Goal: Task Accomplishment & Management: Use online tool/utility

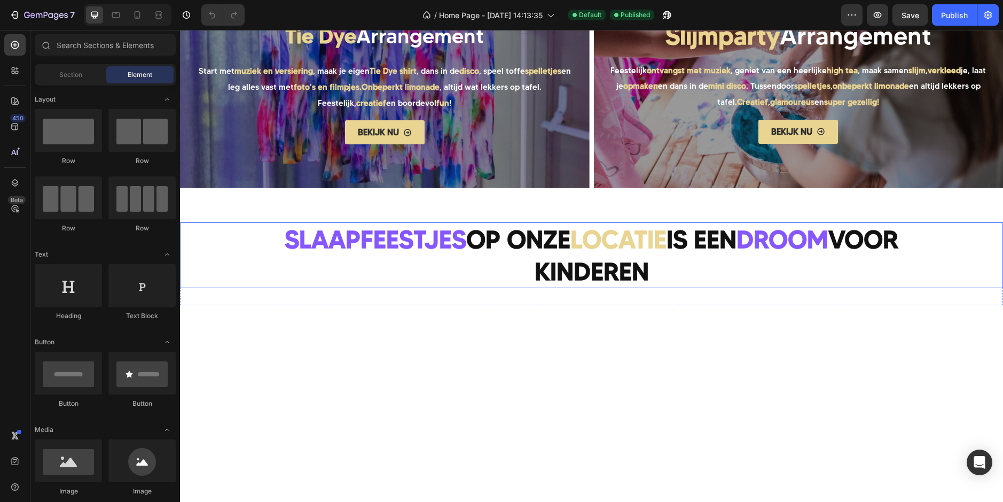
scroll to position [801, 0]
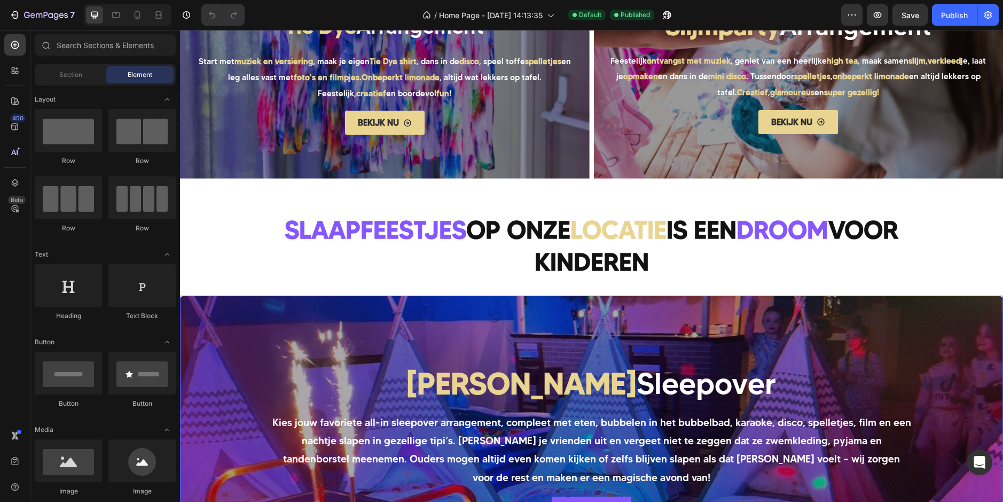
click at [265, 348] on div "Overlay" at bounding box center [591, 441] width 823 height 292
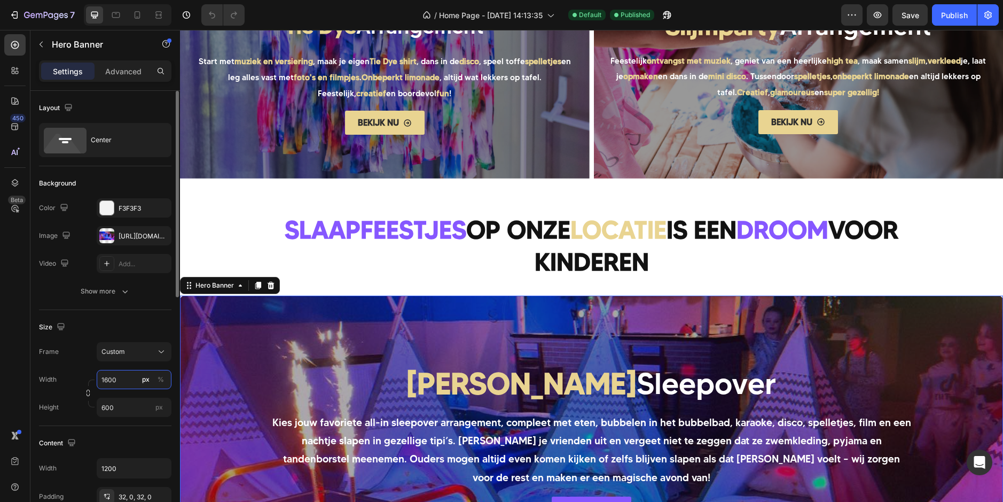
click at [116, 381] on input "1600" at bounding box center [134, 379] width 75 height 19
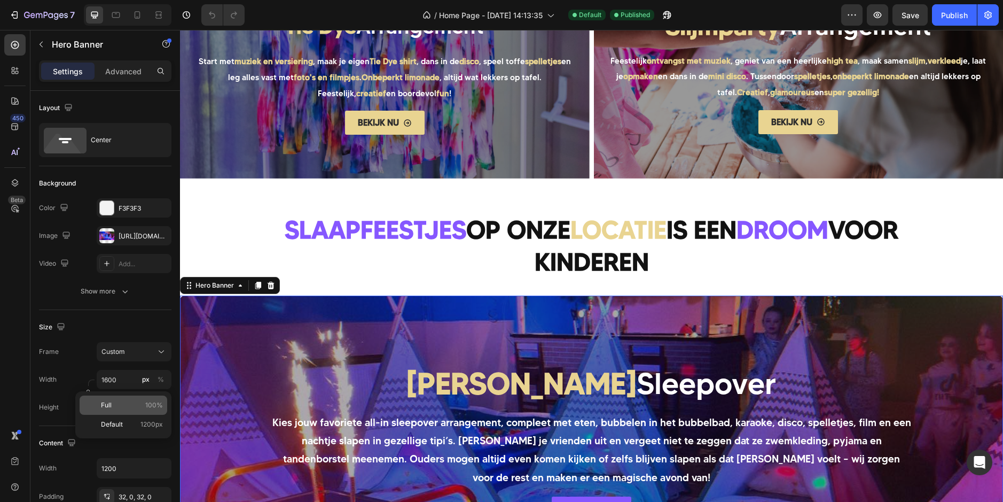
click at [119, 404] on p "Full 100%" at bounding box center [132, 405] width 62 height 10
type input "100"
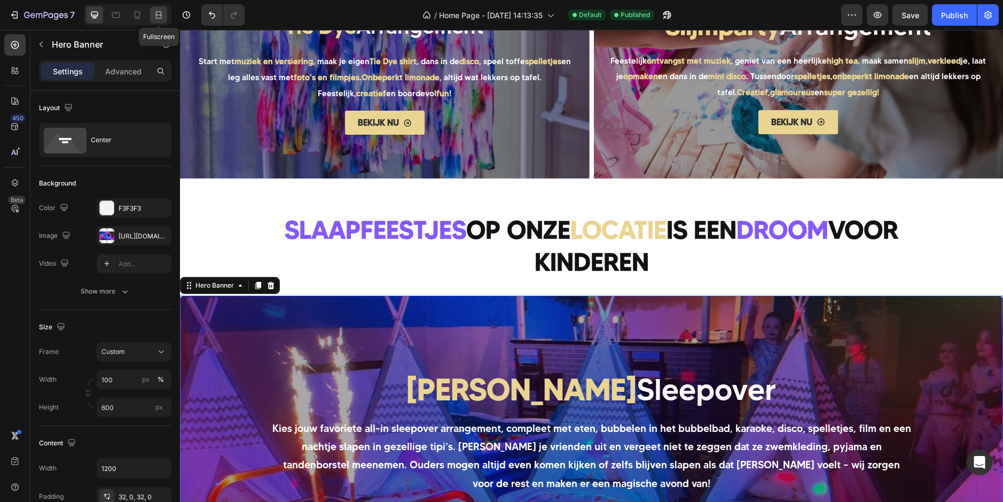
click at [165, 11] on div at bounding box center [158, 14] width 17 height 17
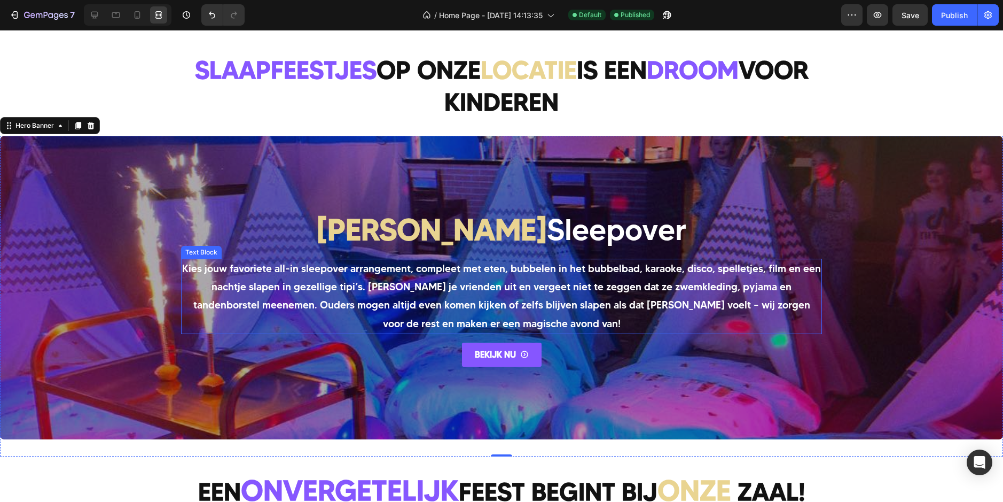
scroll to position [961, 0]
click at [116, 14] on icon at bounding box center [116, 15] width 11 height 11
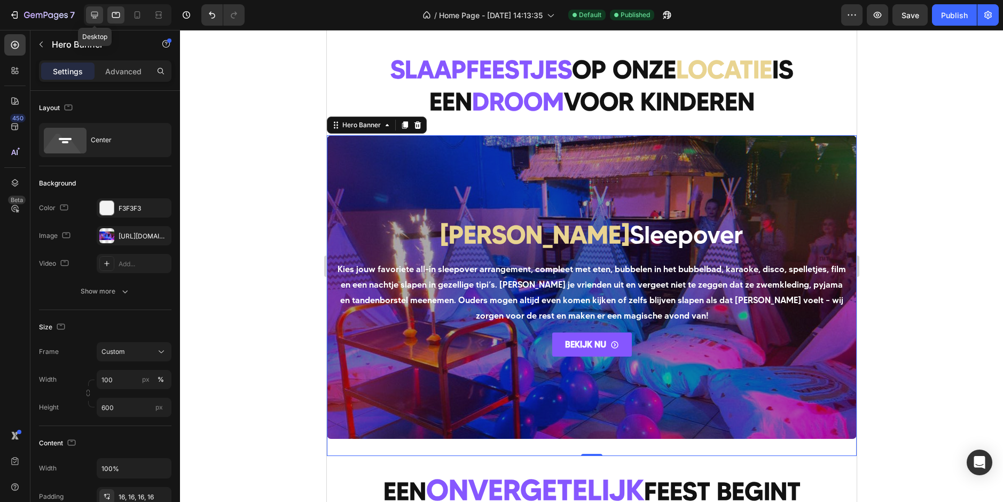
click at [99, 17] on icon at bounding box center [94, 15] width 11 height 11
type input "1200"
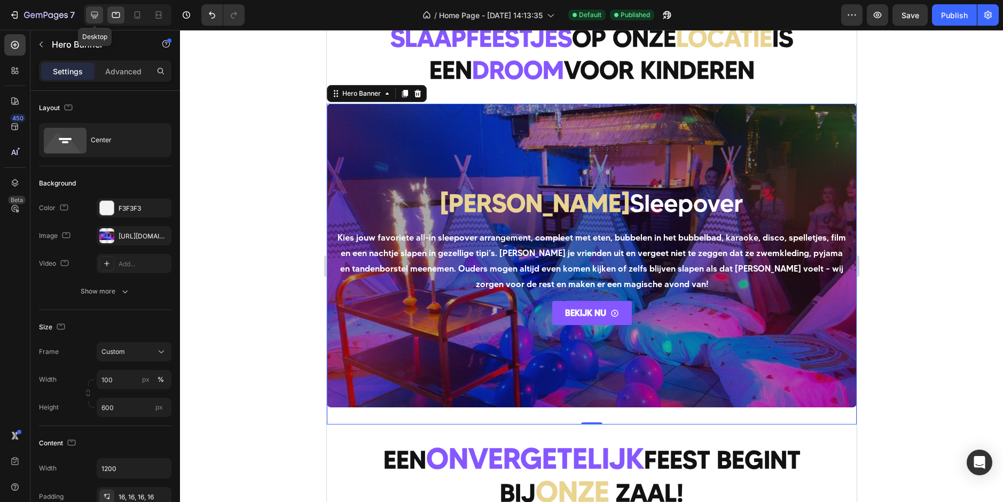
scroll to position [1029, 0]
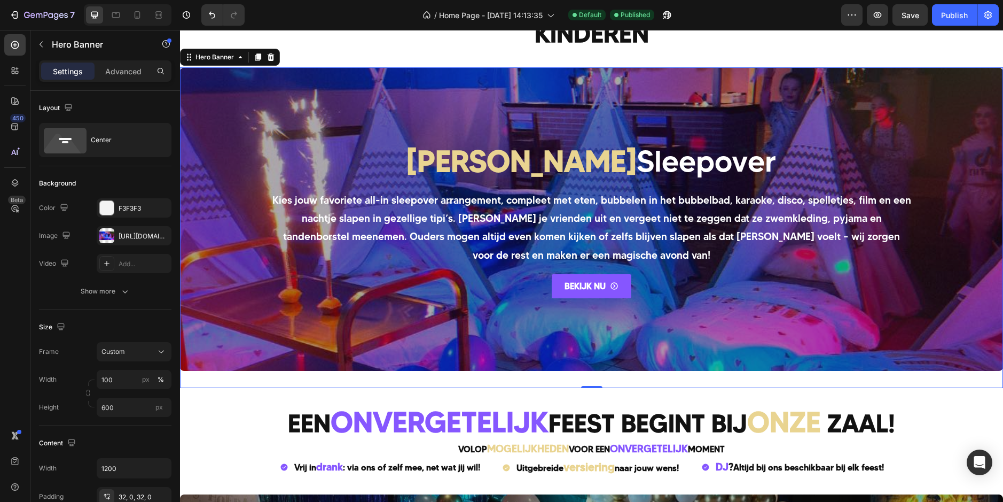
click at [292, 300] on div "[PERSON_NAME] Sleepover Heading Kies jouw favoriete all-in sleepover arrangemen…" at bounding box center [591, 218] width 641 height 191
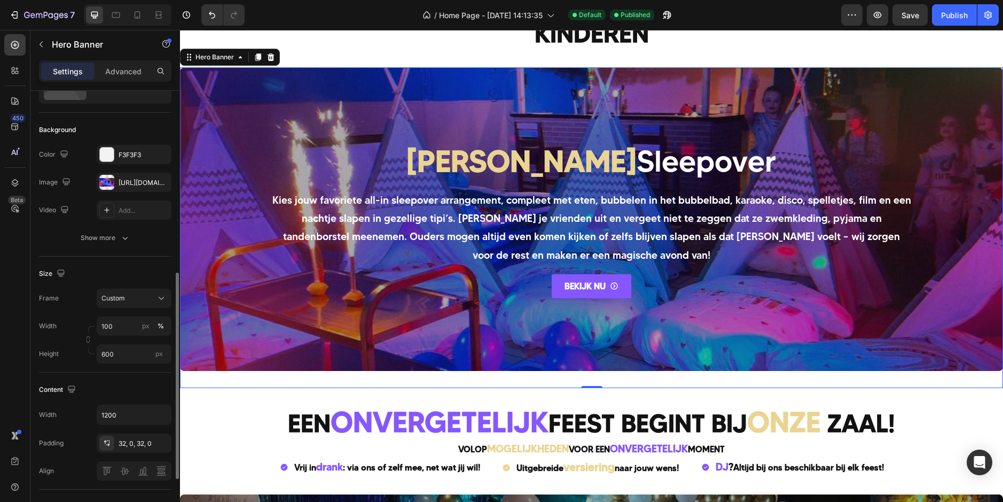
scroll to position [160, 0]
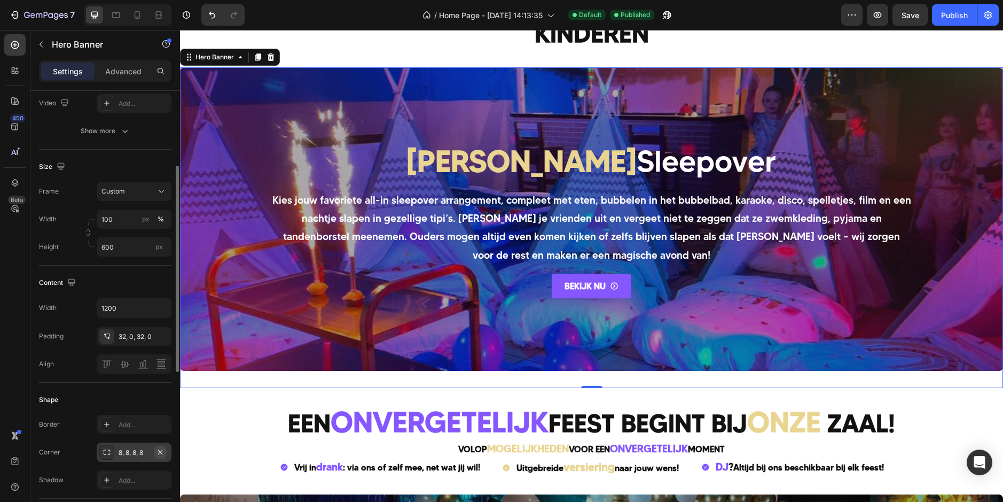
click at [160, 456] on icon "button" at bounding box center [160, 452] width 9 height 9
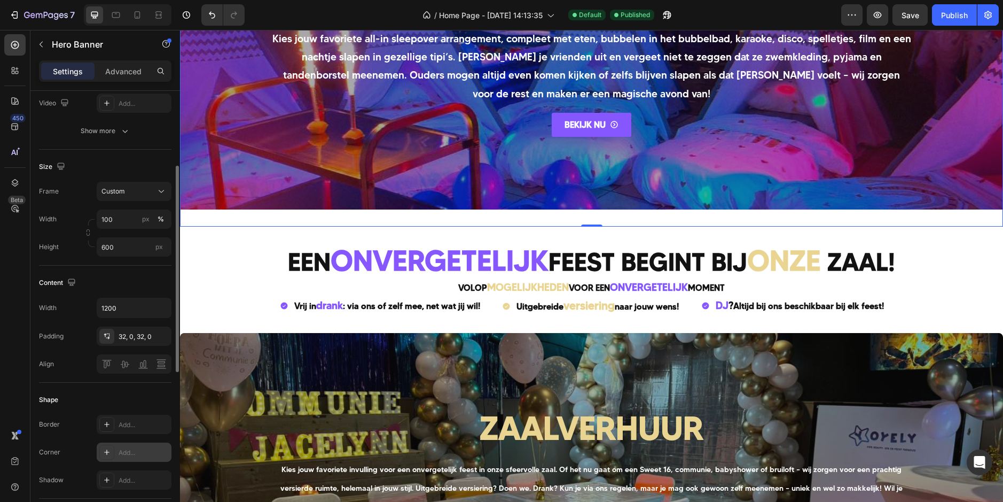
scroll to position [1403, 0]
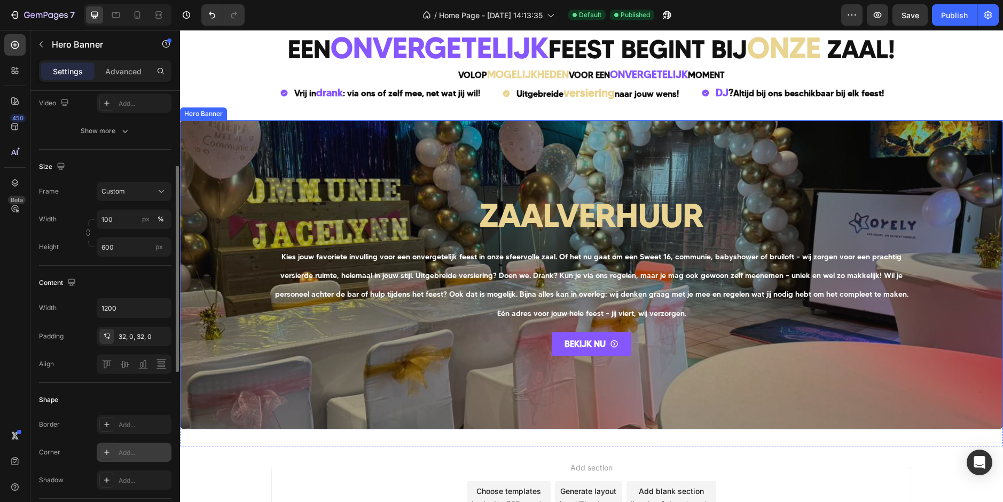
click at [228, 233] on div "Overlay" at bounding box center [591, 274] width 823 height 309
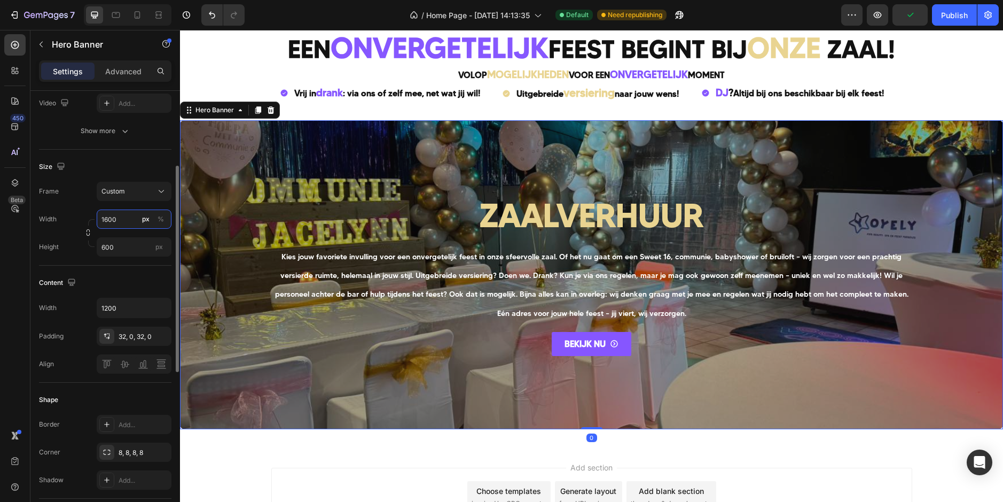
click at [130, 216] on input "1600" at bounding box center [134, 218] width 75 height 19
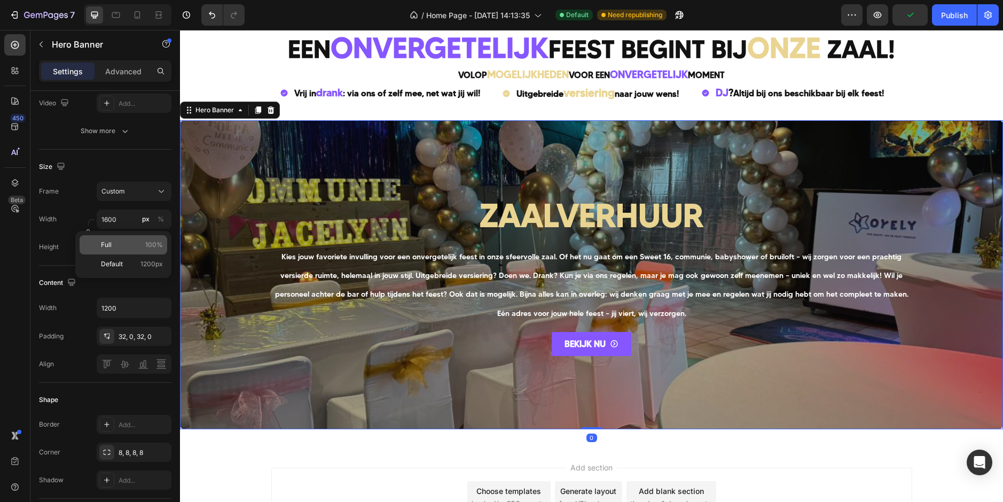
click at [127, 250] on div "Full 100%" at bounding box center [124, 244] width 88 height 19
type input "100"
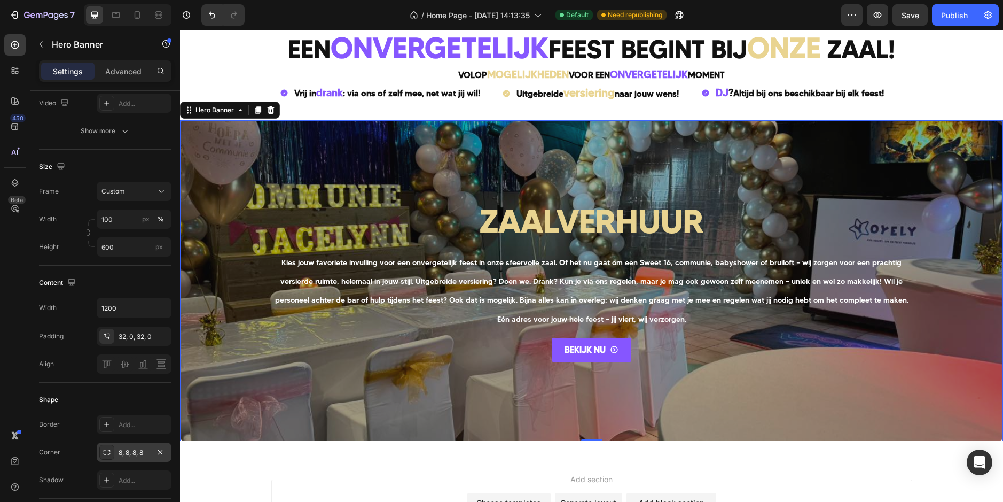
drag, startPoint x: 158, startPoint y: 449, endPoint x: 156, endPoint y: 442, distance: 7.1
click at [158, 449] on icon "button" at bounding box center [160, 452] width 9 height 9
click at [162, 13] on icon at bounding box center [158, 12] width 6 height 2
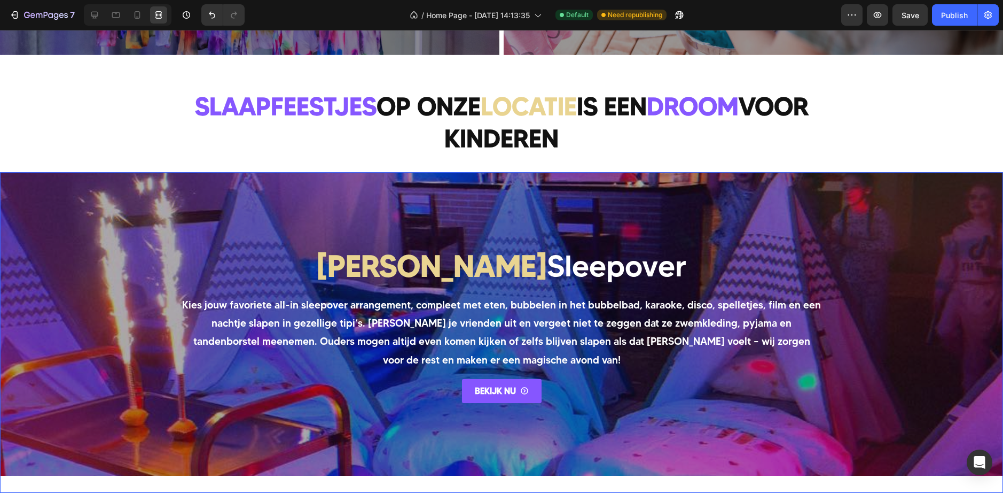
scroll to position [926, 0]
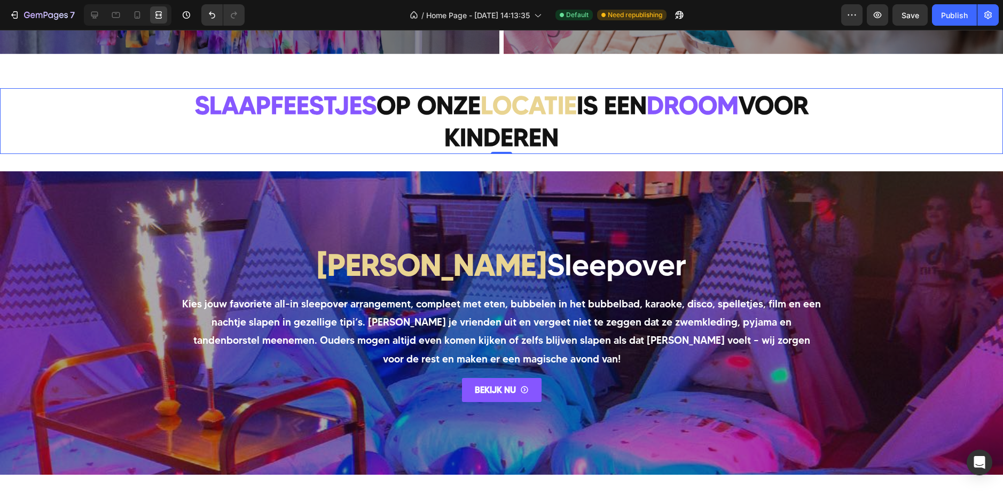
click at [692, 142] on h2 "SLAAPFEESTJES OP ONZE LOCATIE IS EEN DROOM VOOR KINDEREN" at bounding box center [501, 121] width 641 height 66
click at [96, 17] on icon at bounding box center [94, 15] width 7 height 7
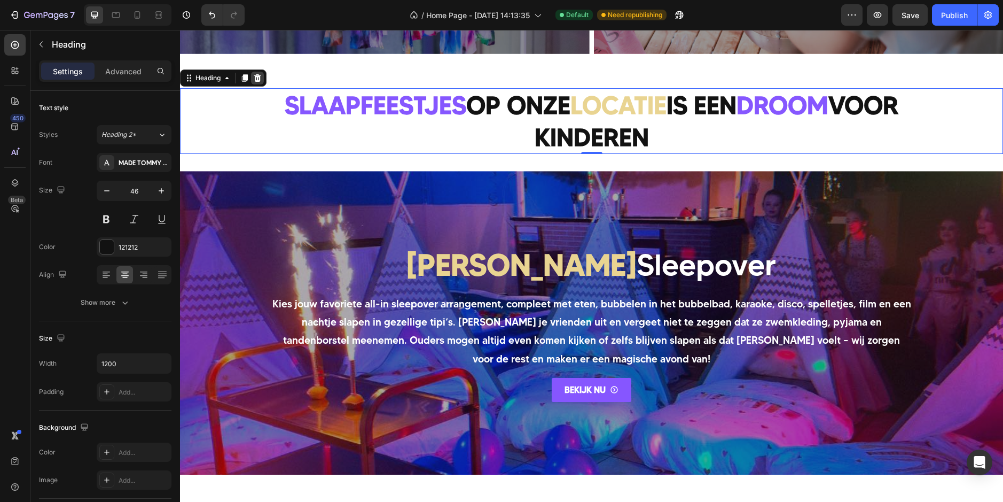
click at [252, 75] on div at bounding box center [257, 78] width 13 height 13
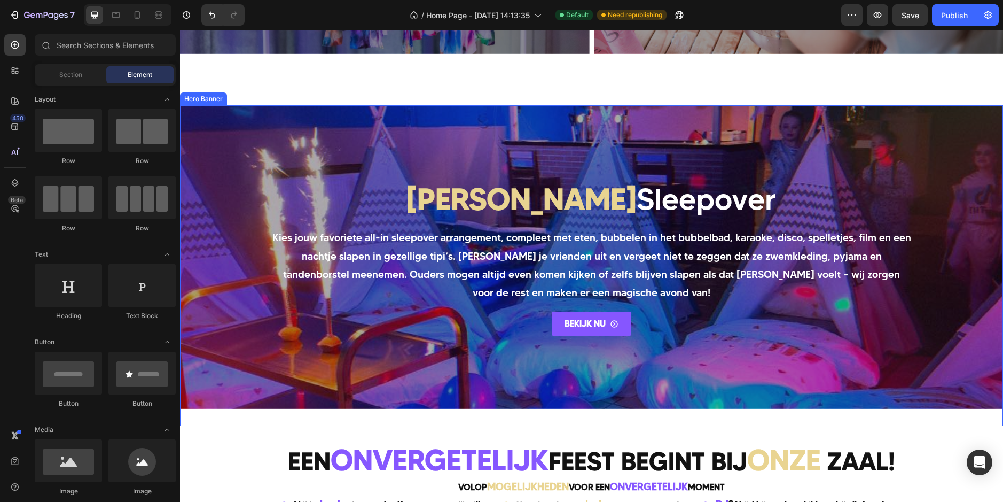
click at [423, 119] on div "Overlay" at bounding box center [591, 256] width 823 height 303
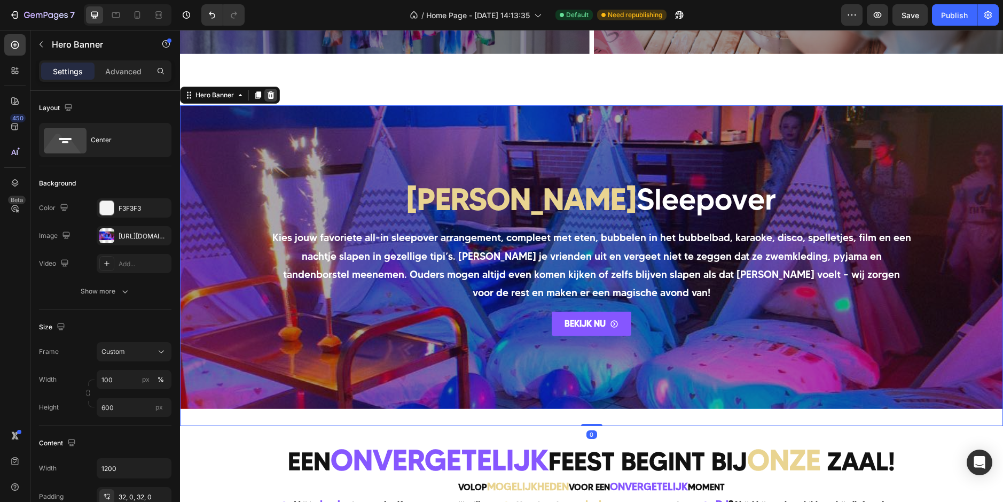
click at [269, 93] on icon at bounding box center [271, 94] width 7 height 7
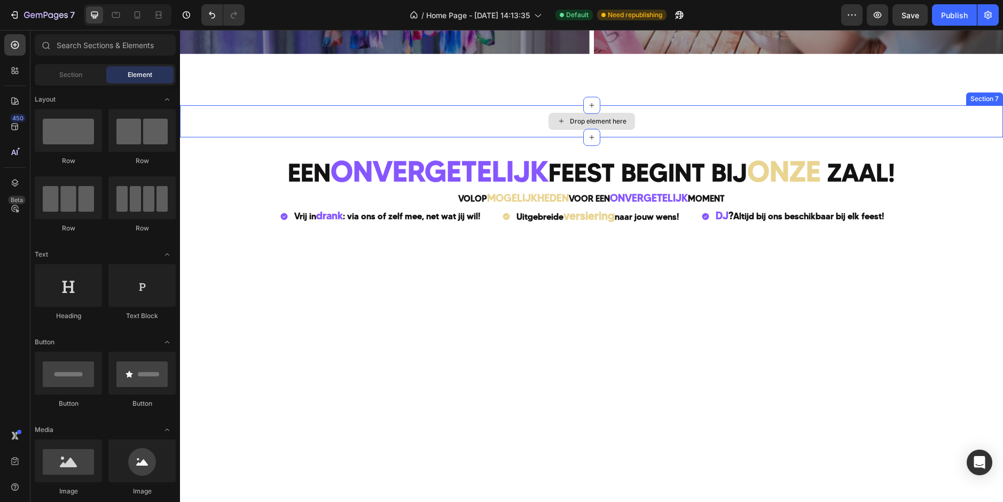
click at [501, 127] on div "Drop element here" at bounding box center [591, 121] width 823 height 32
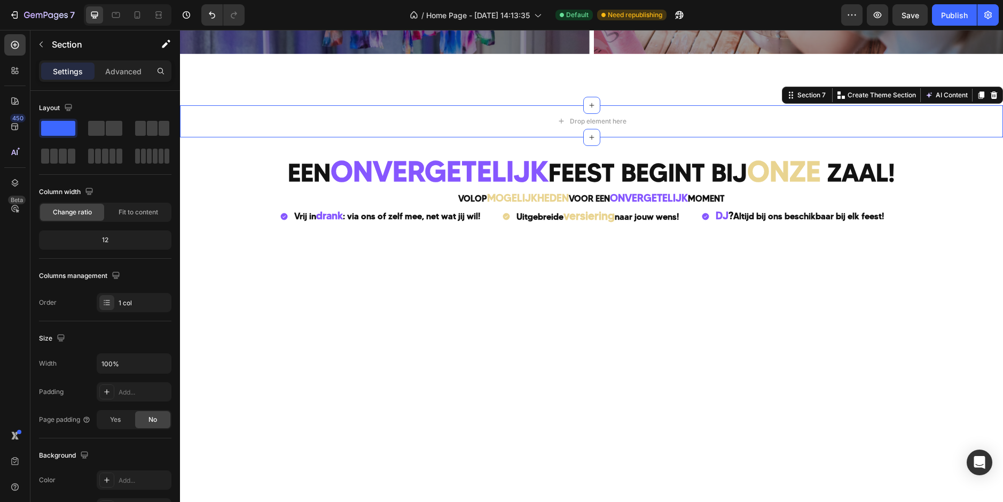
drag, startPoint x: 988, startPoint y: 96, endPoint x: 798, endPoint y: 101, distance: 190.2
click at [990, 96] on icon at bounding box center [994, 95] width 9 height 9
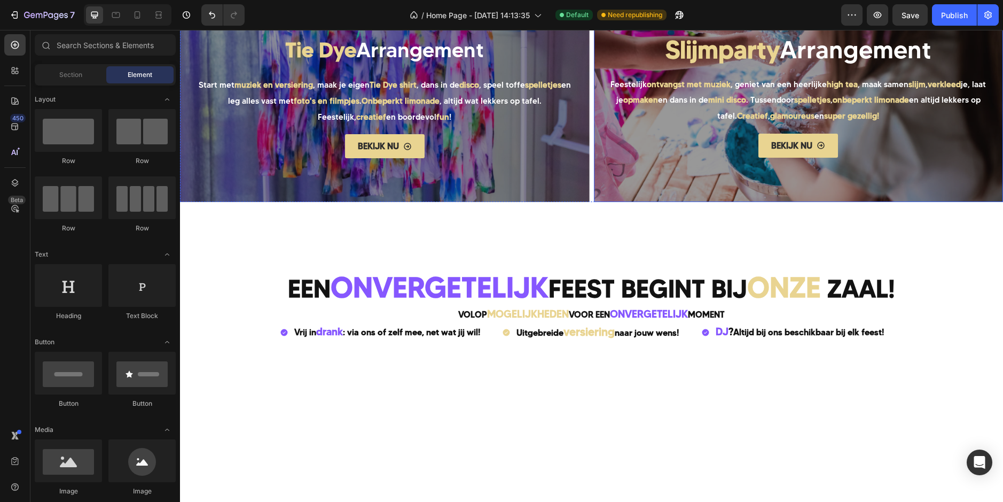
scroll to position [592, 0]
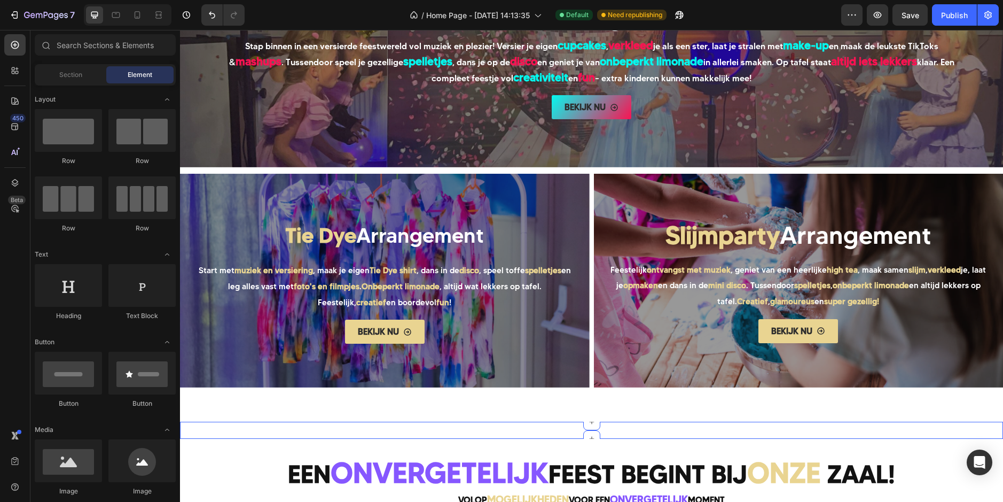
click at [466, 425] on div "SLAAPFEESTJES OP ONZE LOCATIE IS EEN DROOM VOOR KINDEREN Heading Section 6 You …" at bounding box center [591, 429] width 823 height 17
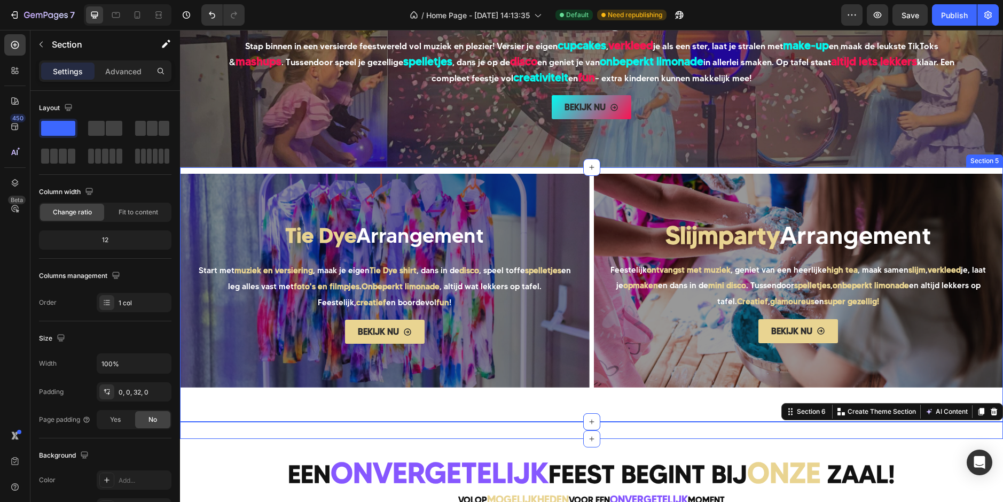
click at [416, 402] on div "Tie Dye Arrangement Heading Start met muziek en versiering , maak je eigen Tie …" at bounding box center [591, 294] width 823 height 254
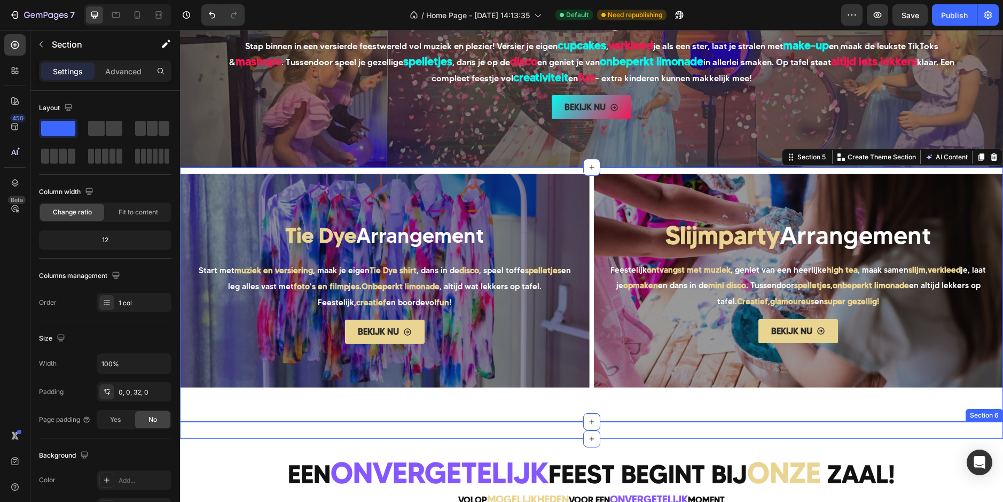
click at [391, 434] on div "SLAAPFEESTJES OP ONZE LOCATIE IS EEN DROOM VOOR KINDEREN Heading Section 6" at bounding box center [591, 429] width 823 height 17
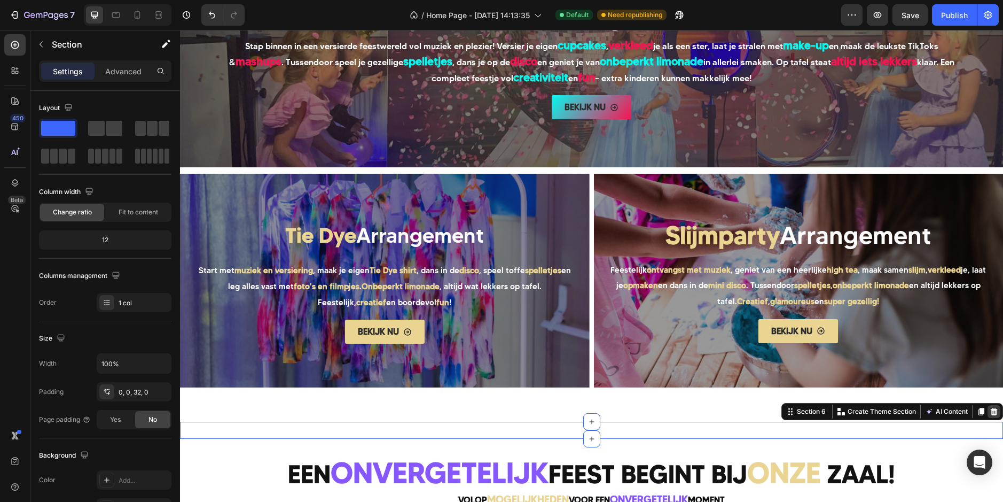
click at [990, 411] on icon at bounding box center [994, 411] width 9 height 9
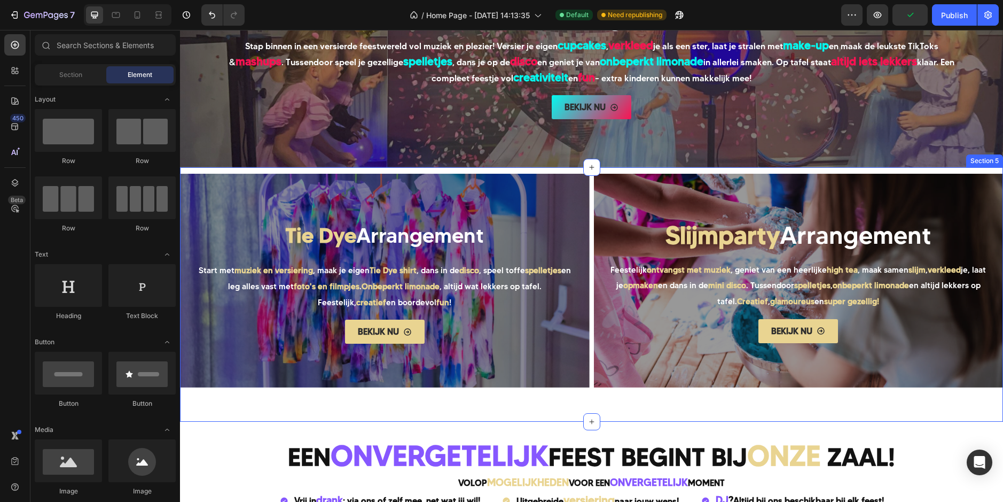
click at [403, 407] on div "Tie Dye Arrangement Heading Start met muziek en versiering , maak je eigen Tie …" at bounding box center [591, 294] width 823 height 254
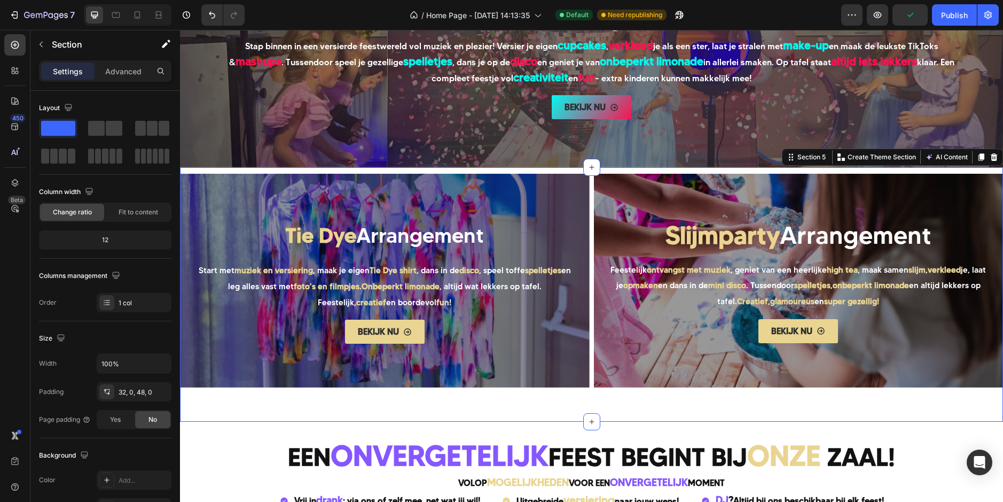
click at [116, 62] on div "Settings Advanced" at bounding box center [105, 70] width 132 height 21
click at [116, 63] on div "Advanced" at bounding box center [123, 70] width 53 height 17
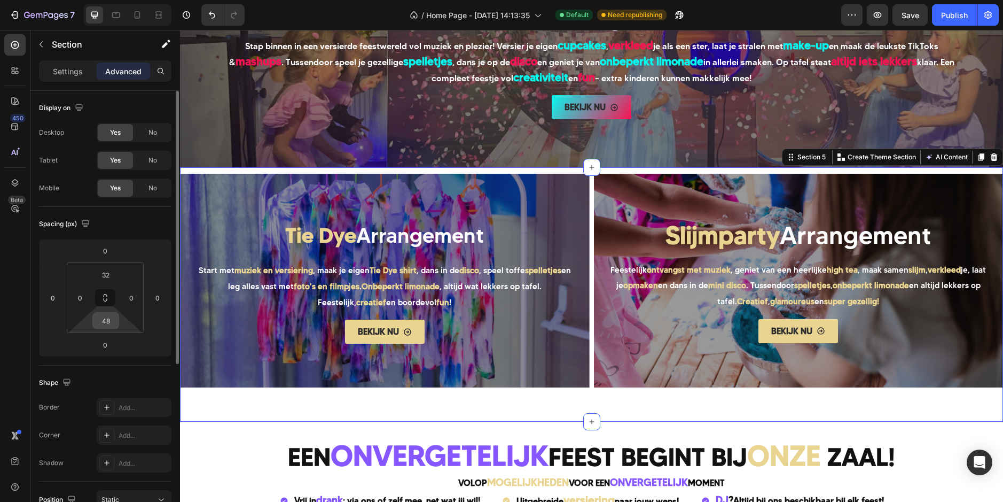
click at [108, 324] on input "48" at bounding box center [105, 320] width 21 height 16
type input "20"
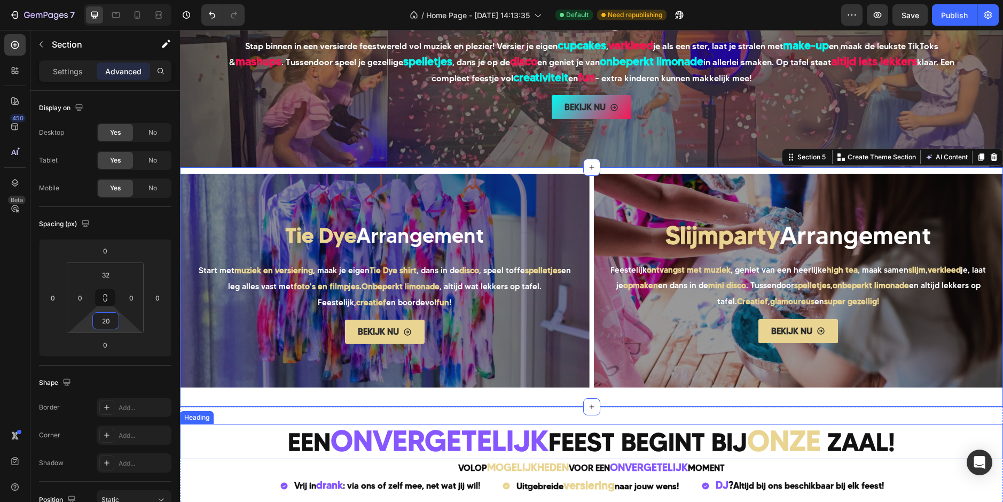
drag, startPoint x: 224, startPoint y: 445, endPoint x: 227, endPoint y: 435, distance: 10.0
click at [224, 445] on div "Een onvergetelijk feest begint bij onze zaal!" at bounding box center [591, 441] width 823 height 35
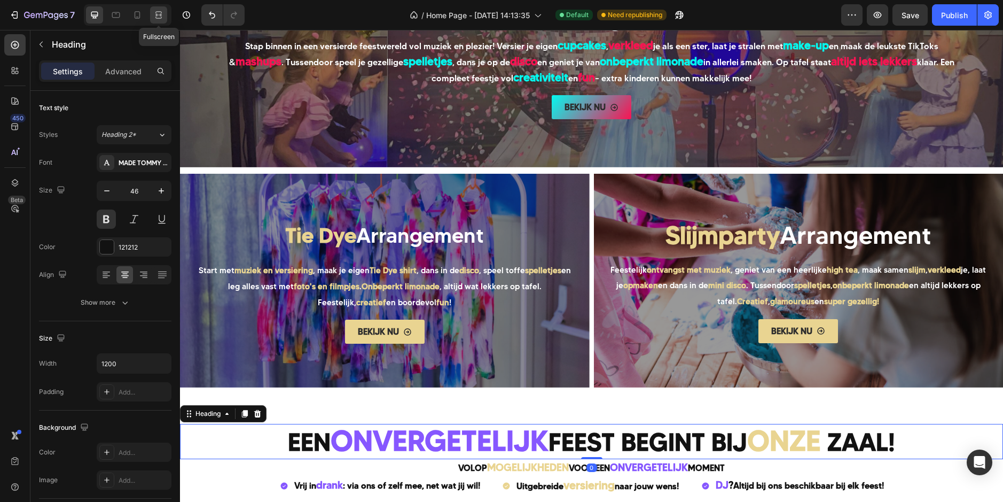
click at [158, 12] on icon at bounding box center [158, 15] width 11 height 11
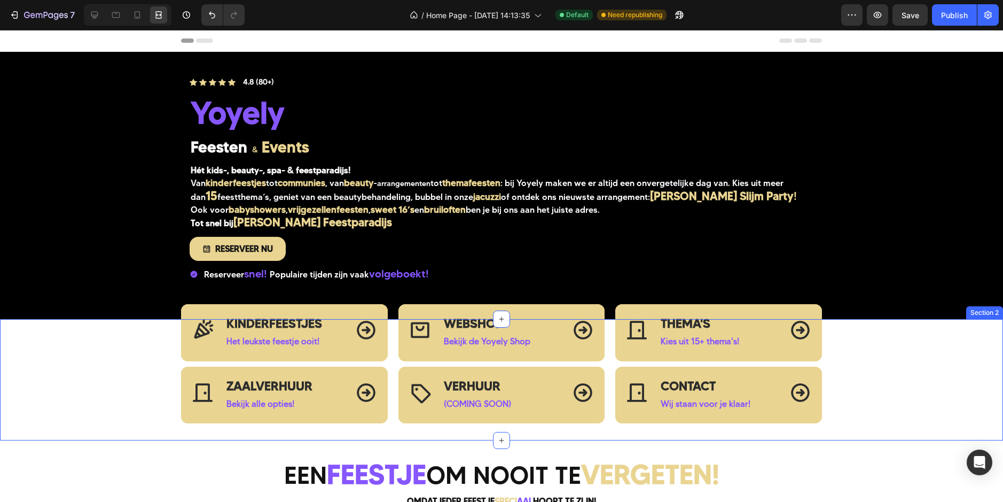
scroll to position [374, 0]
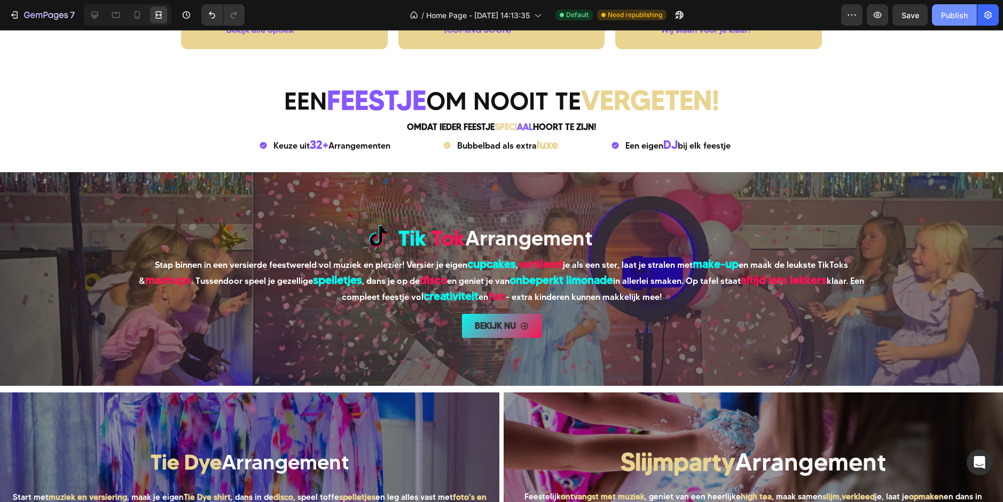
click at [955, 5] on button "Publish" at bounding box center [954, 14] width 45 height 21
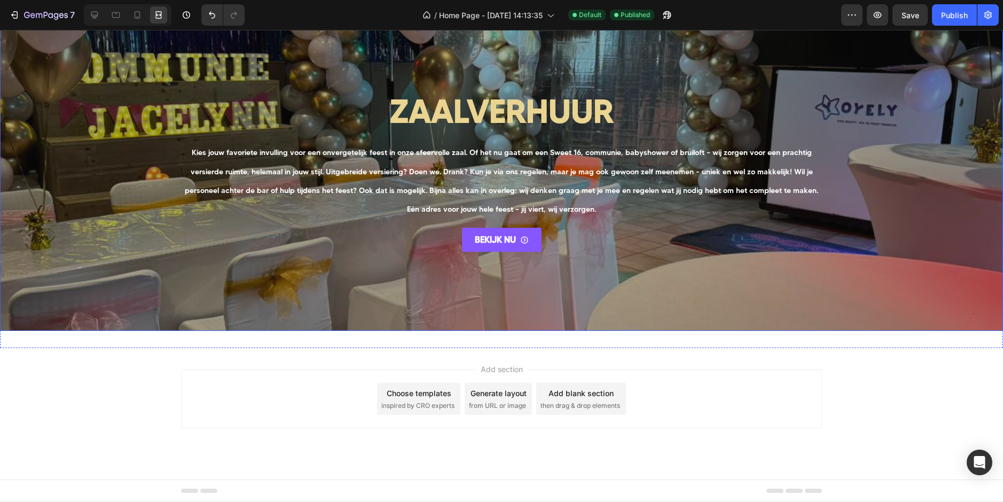
scroll to position [774, 0]
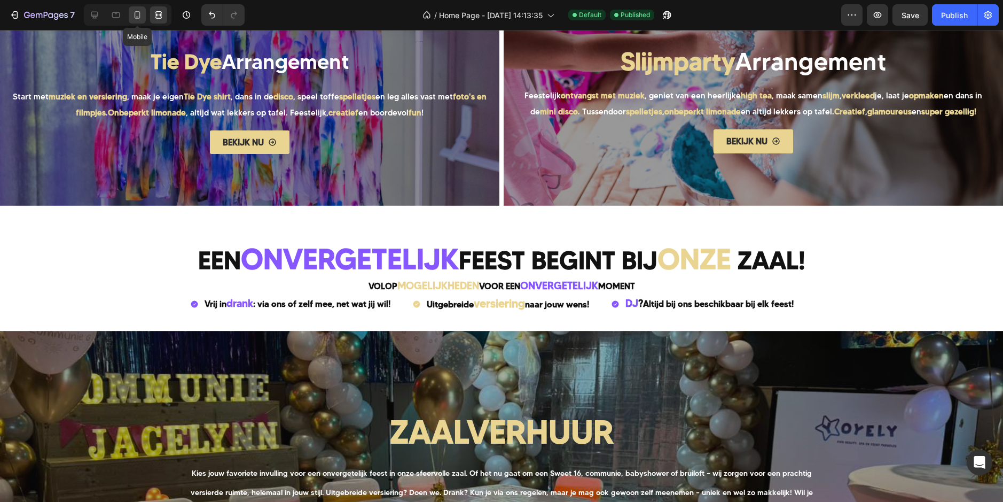
click at [129, 12] on div "Mobile" at bounding box center [128, 14] width 88 height 21
click at [133, 13] on icon at bounding box center [137, 15] width 11 height 11
type input "38"
type input "100%"
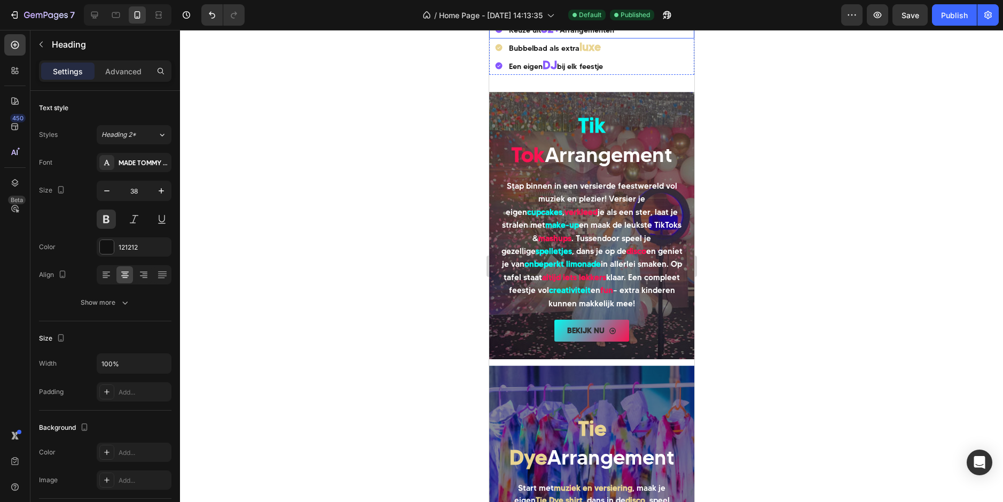
scroll to position [641, 0]
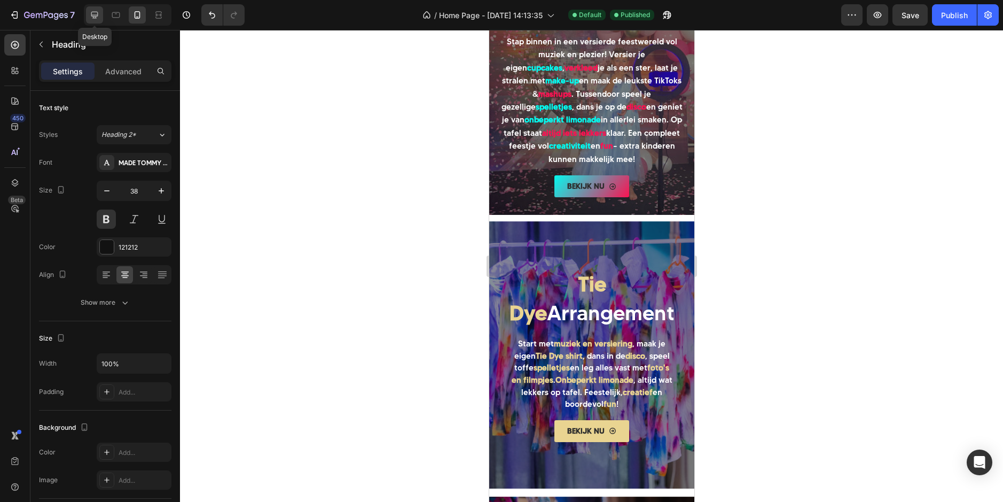
click at [95, 19] on icon at bounding box center [94, 15] width 11 height 11
type input "46"
type input "1200"
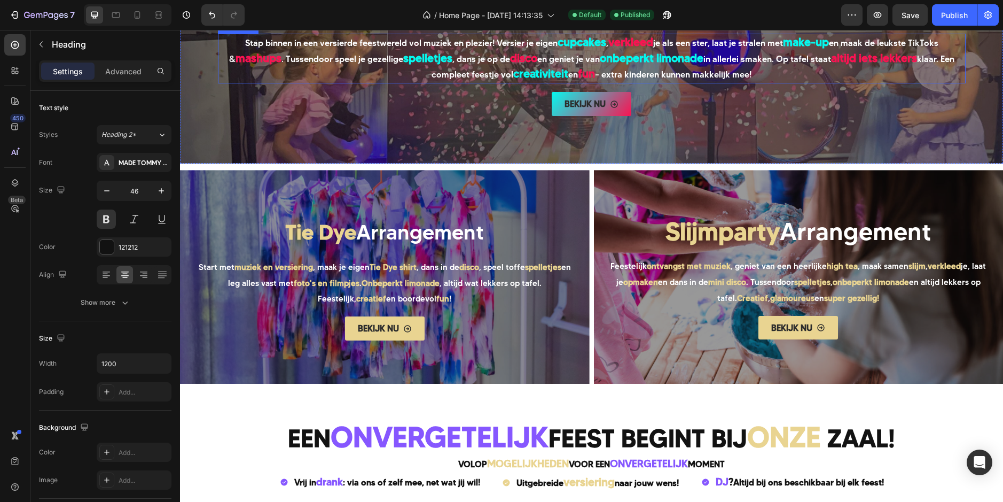
scroll to position [908, 0]
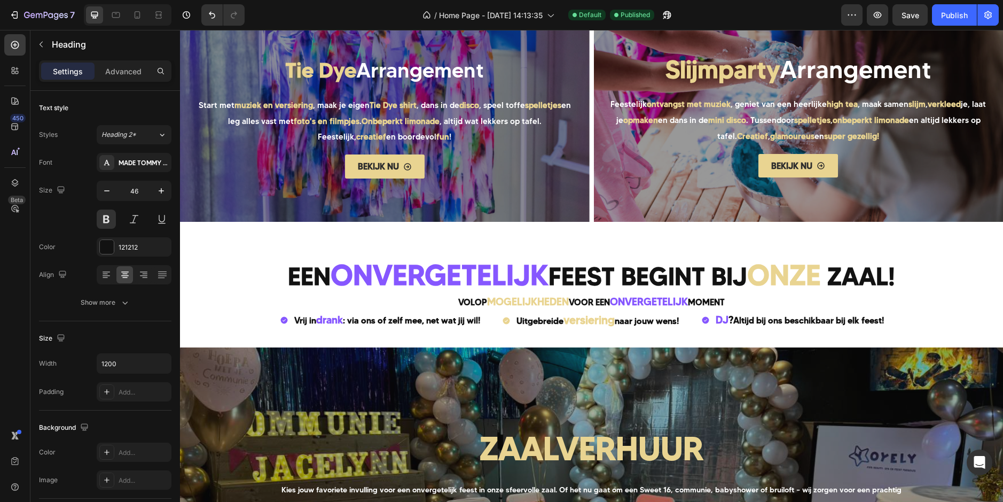
click at [600, 272] on h2 "Een onvergetelijk feest begint bij onze zaal!" at bounding box center [591, 275] width 641 height 35
click at [576, 277] on p "Een onvergetelijk feest begint bij onze zaal!" at bounding box center [591, 275] width 639 height 33
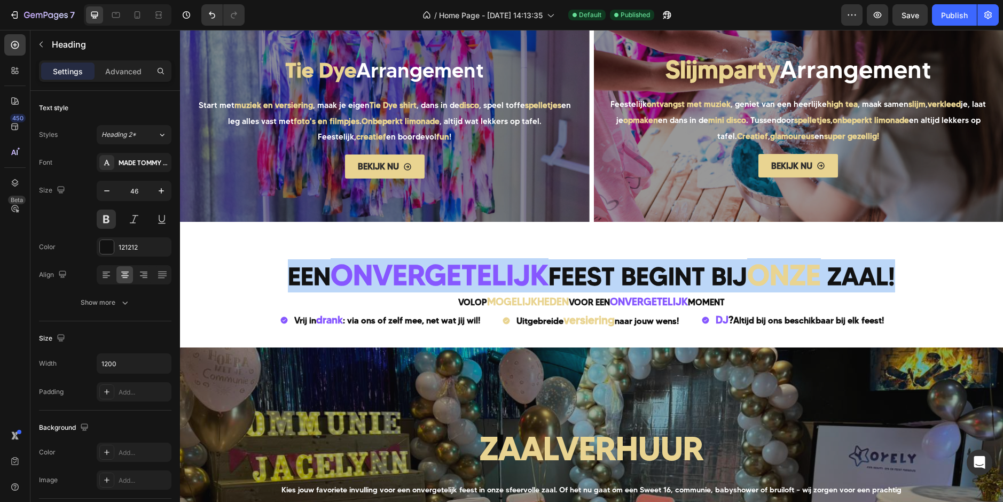
click at [576, 277] on p "Een onvergetelijk feest begint bij onze zaal!" at bounding box center [591, 275] width 639 height 33
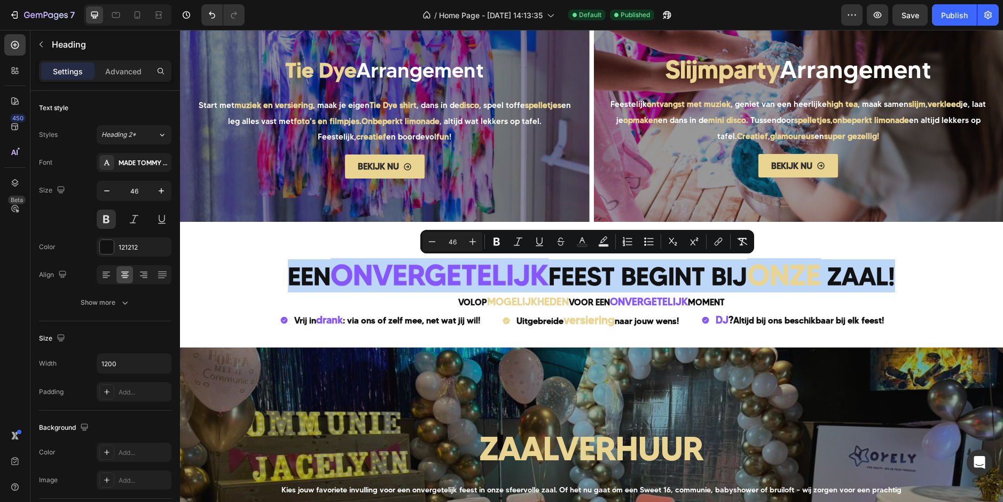
copy p "Een onvergetelijk feest begint bij onze zaal!"
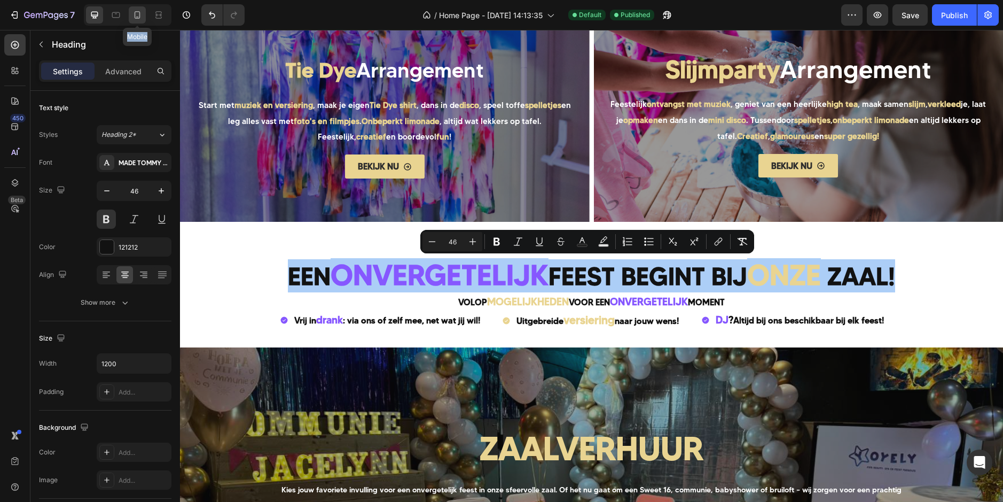
click at [131, 12] on div at bounding box center [137, 14] width 17 height 17
type input "38"
type input "100%"
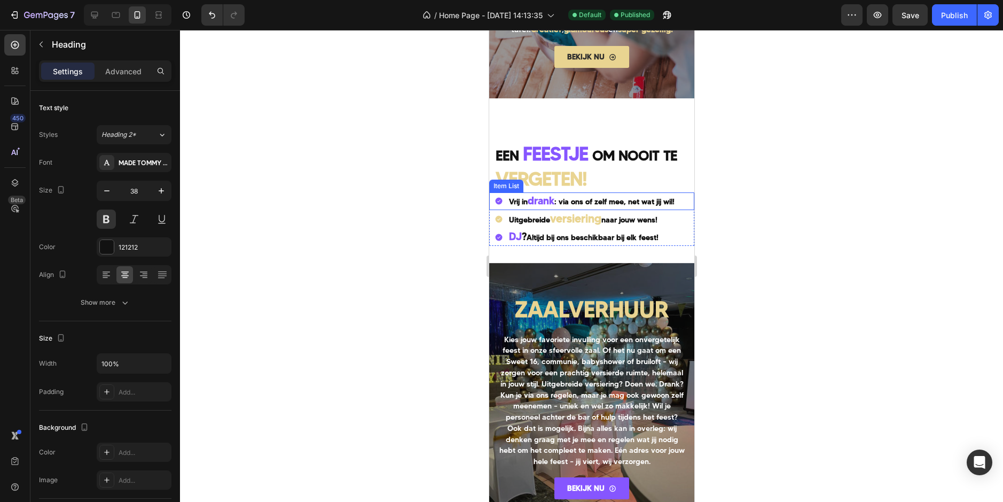
click at [547, 173] on strong "VERGETEN!" at bounding box center [540, 178] width 91 height 23
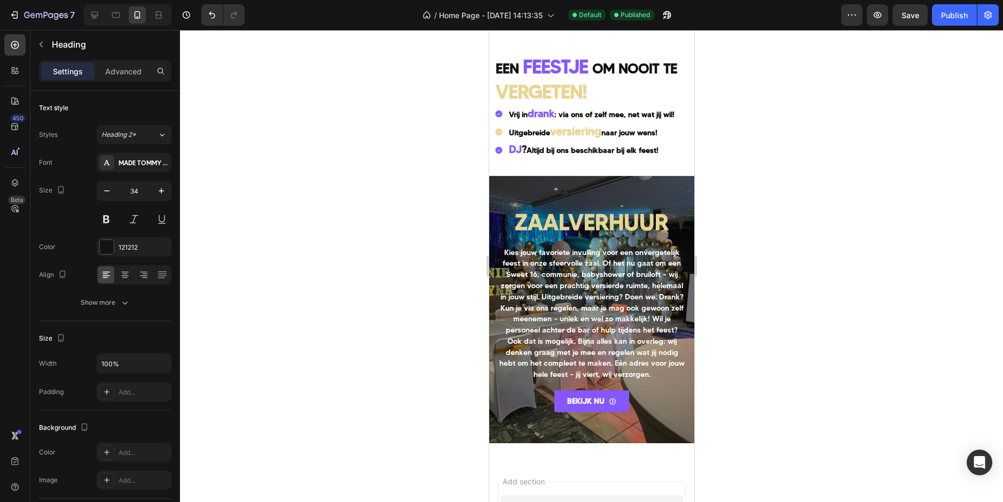
scroll to position [1196, 0]
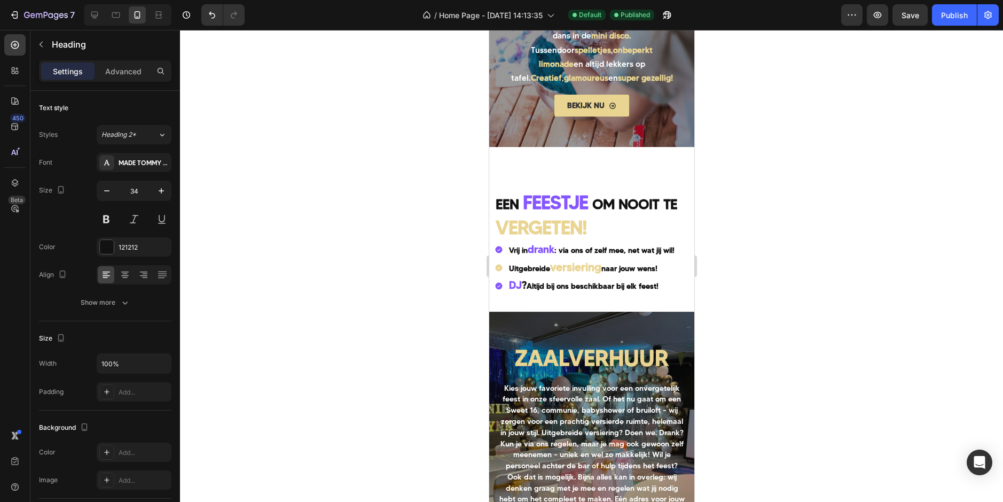
click at [574, 214] on h2 "EEN FEESTJE OM NOOIT TE VERGETEN!" at bounding box center [594, 215] width 200 height 51
click at [574, 214] on p "EEN FEESTJE OM NOOIT TE VERGETEN!" at bounding box center [594, 215] width 198 height 49
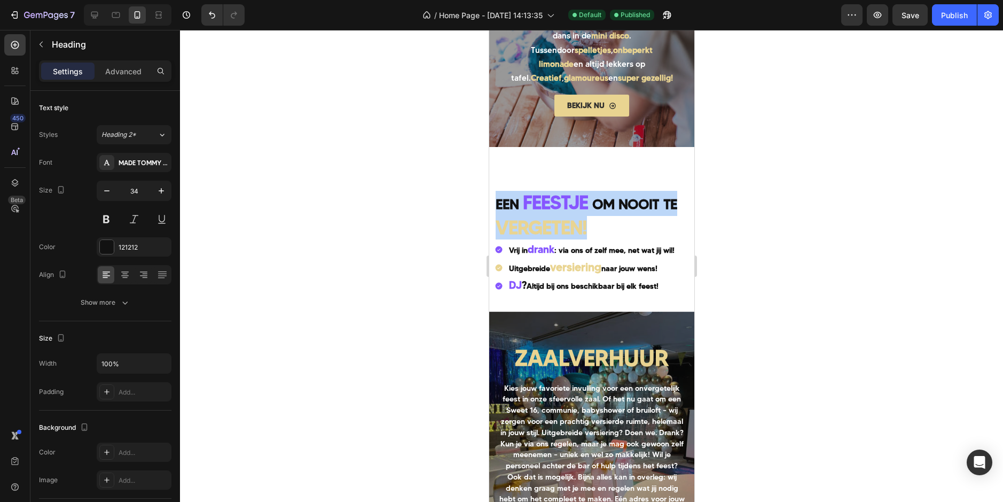
click at [574, 214] on p "EEN FEESTJE OM NOOIT TE VERGETEN!" at bounding box center [594, 215] width 198 height 49
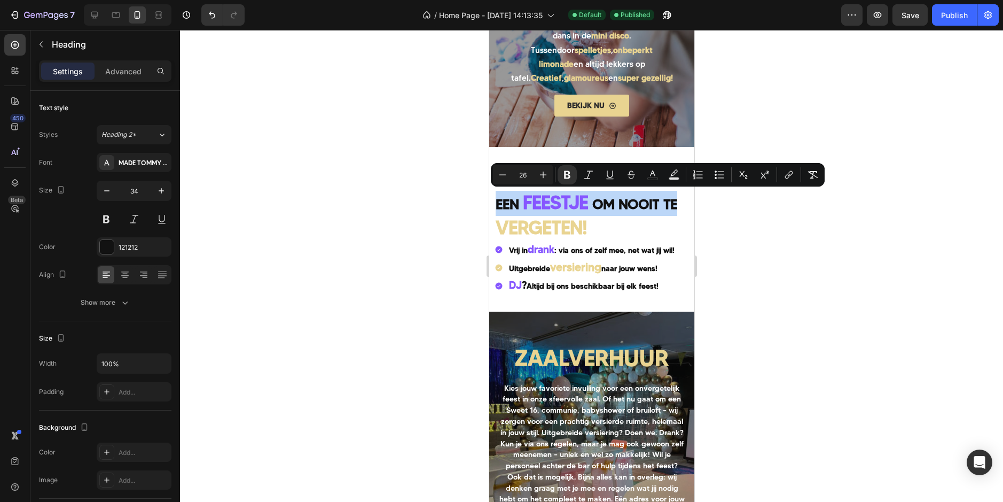
click at [552, 218] on strong "VERGETEN!" at bounding box center [540, 227] width 91 height 23
type input "35"
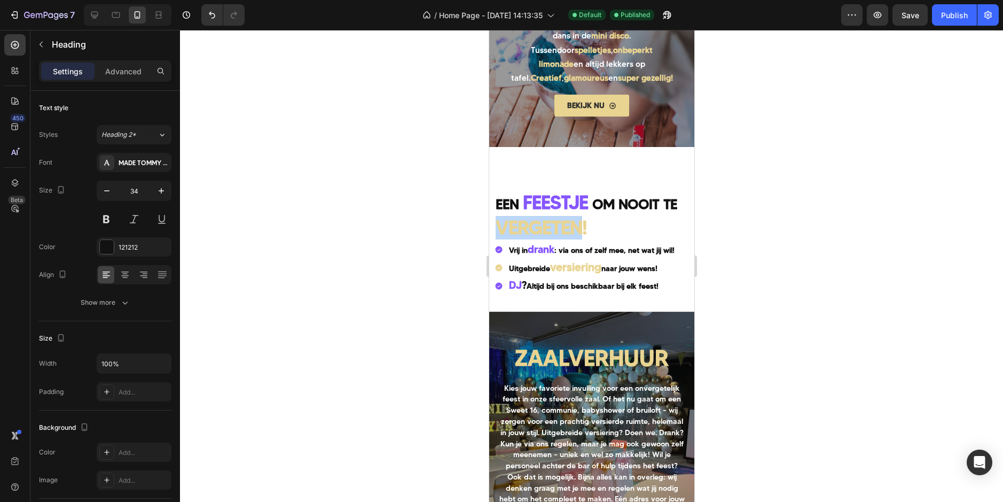
click at [552, 218] on strong "VERGETEN!" at bounding box center [540, 227] width 91 height 23
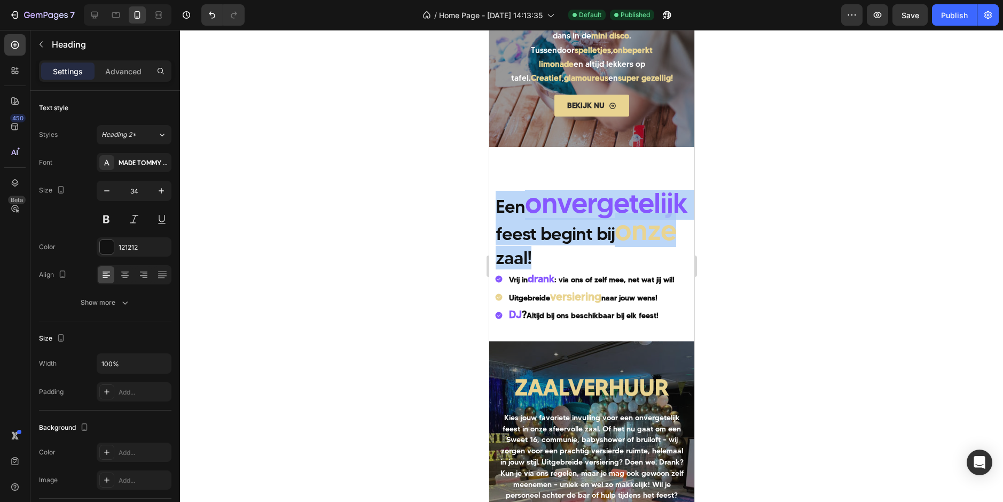
drag, startPoint x: 533, startPoint y: 275, endPoint x: 496, endPoint y: 196, distance: 87.2
click at [496, 196] on p "Een onvergetelijk feest begint bij onze zaal!" at bounding box center [594, 230] width 198 height 79
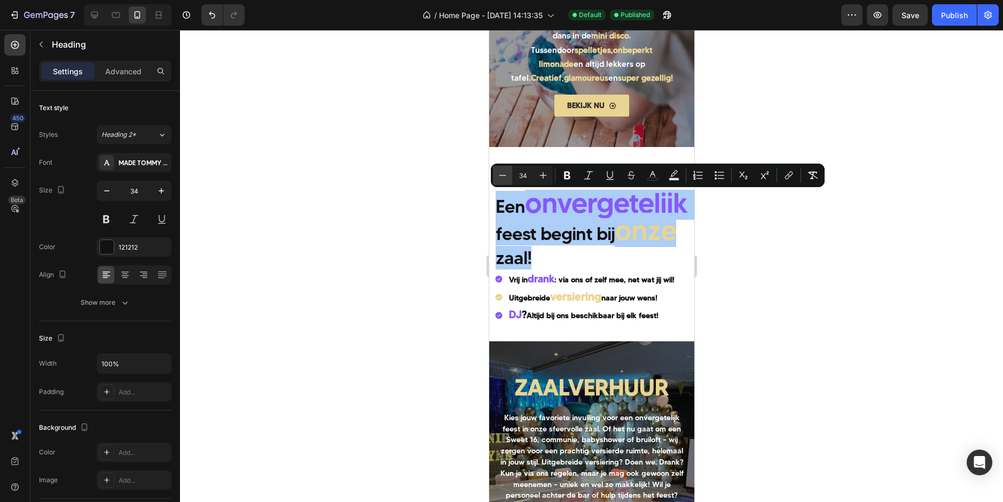
click at [511, 176] on button "Minus" at bounding box center [502, 175] width 19 height 19
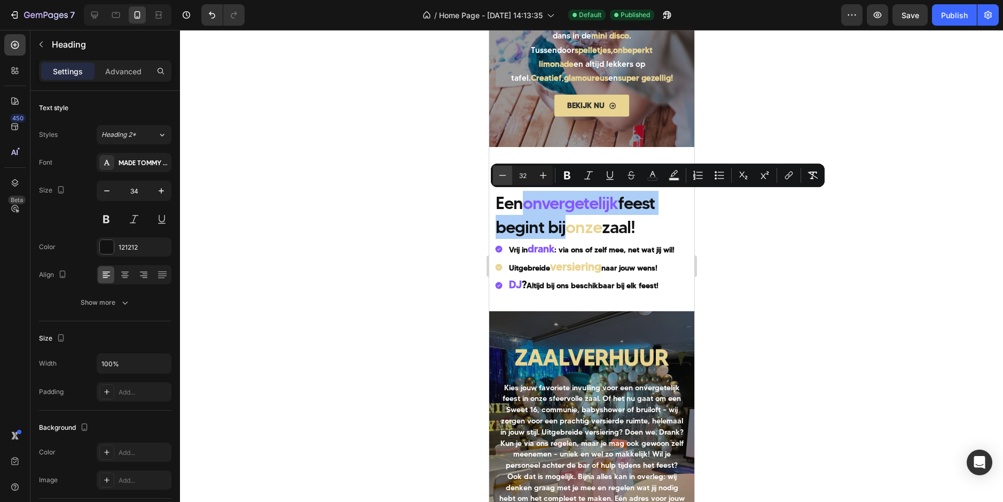
click at [511, 176] on button "Minus" at bounding box center [502, 175] width 19 height 19
type input "31"
click at [567, 204] on span "onvergetelijk" at bounding box center [567, 203] width 93 height 20
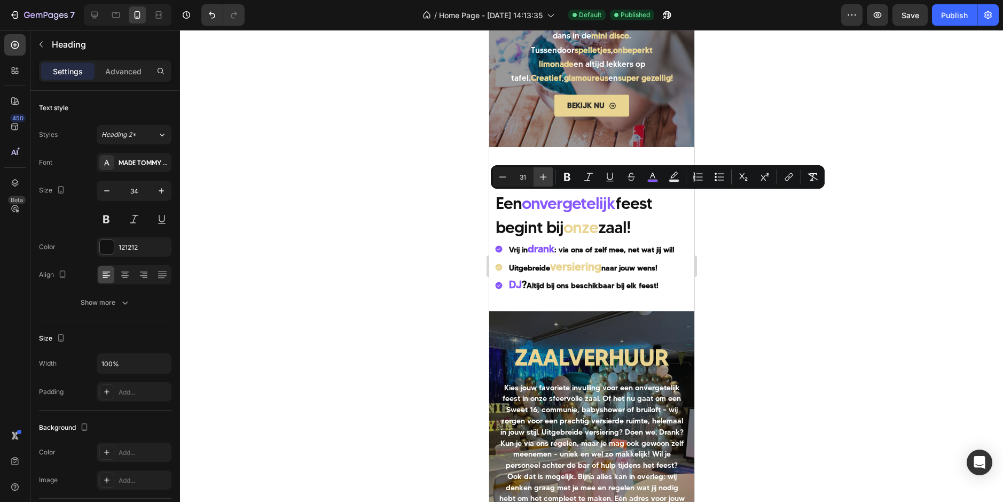
click at [537, 178] on button "Plus" at bounding box center [543, 176] width 19 height 19
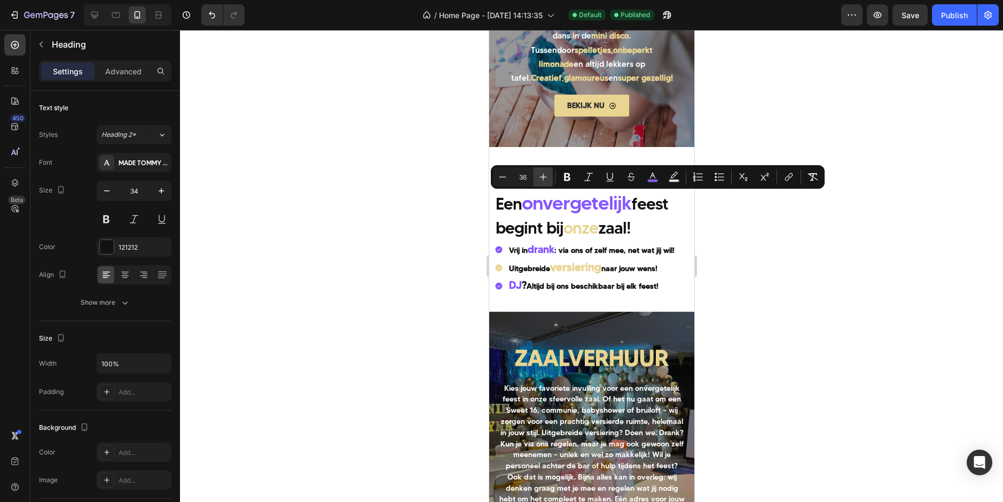
click at [537, 178] on button "Plus" at bounding box center [543, 176] width 19 height 19
drag, startPoint x: 537, startPoint y: 178, endPoint x: 128, endPoint y: 165, distance: 409.3
click at [537, 178] on button "Plus" at bounding box center [543, 176] width 19 height 19
type input "39"
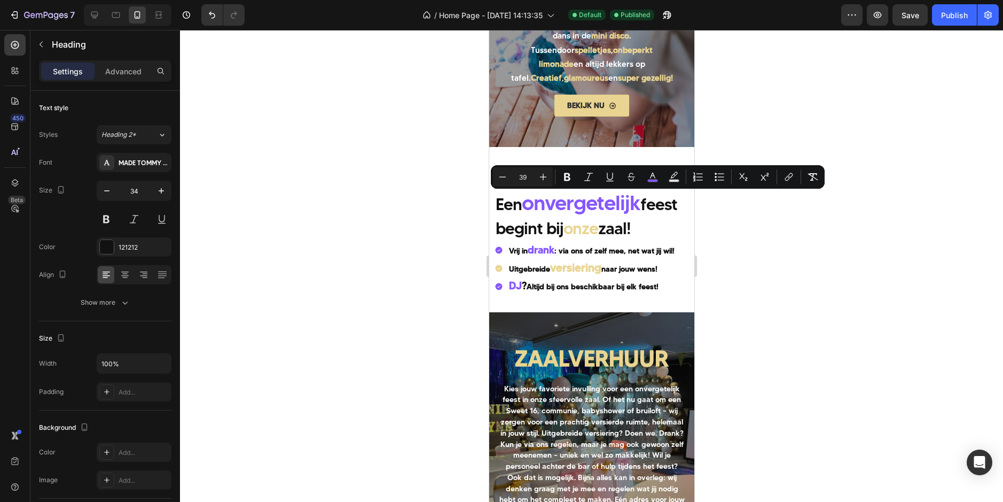
click at [947, 289] on div at bounding box center [591, 266] width 823 height 472
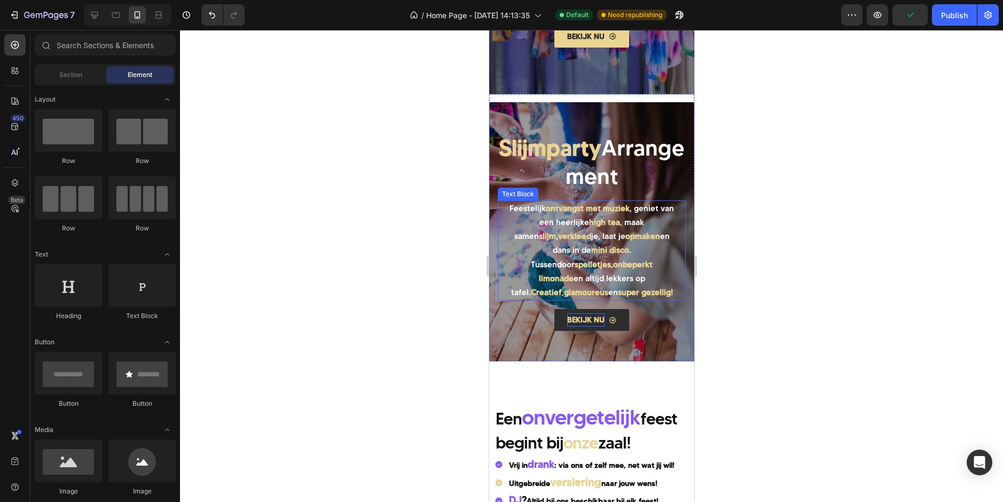
scroll to position [1036, 0]
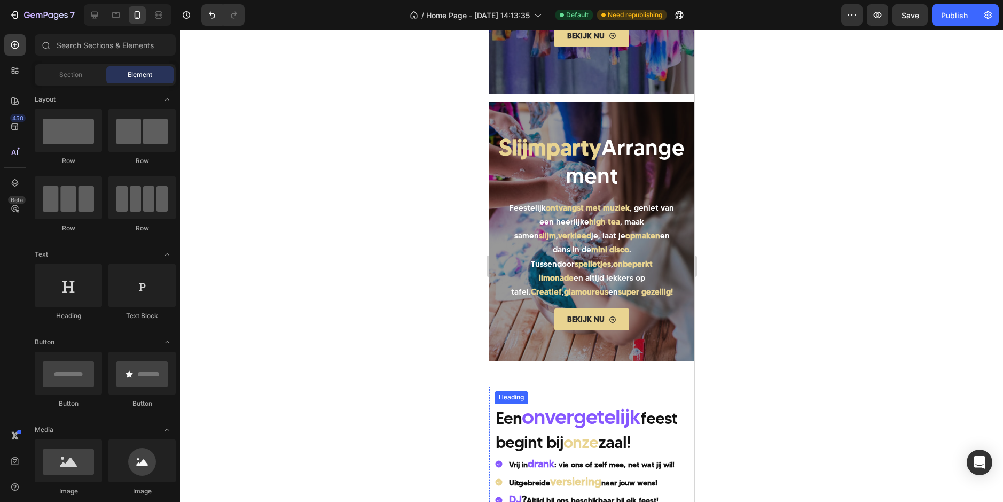
click at [565, 423] on span "onvergetelijk" at bounding box center [580, 416] width 119 height 26
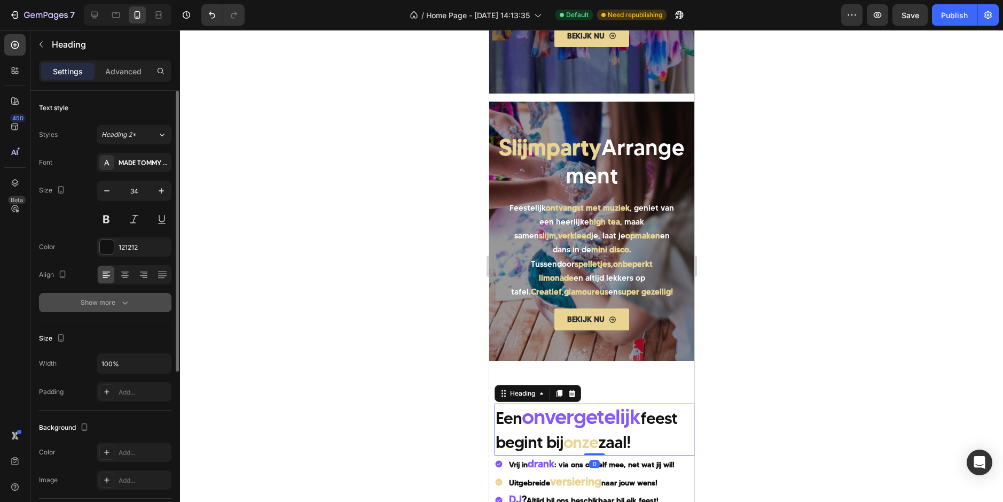
click at [109, 306] on div "Show more" at bounding box center [106, 302] width 50 height 11
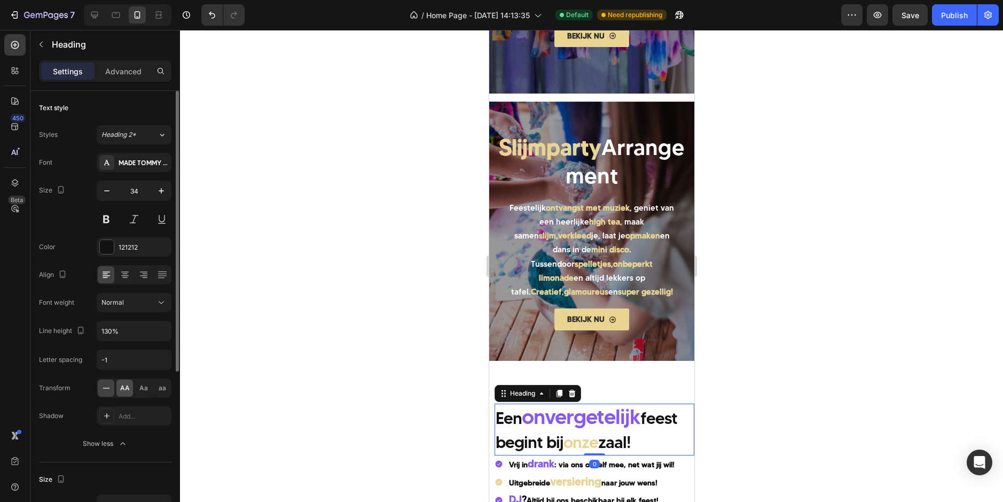
click at [123, 390] on span "AA" at bounding box center [125, 388] width 10 height 10
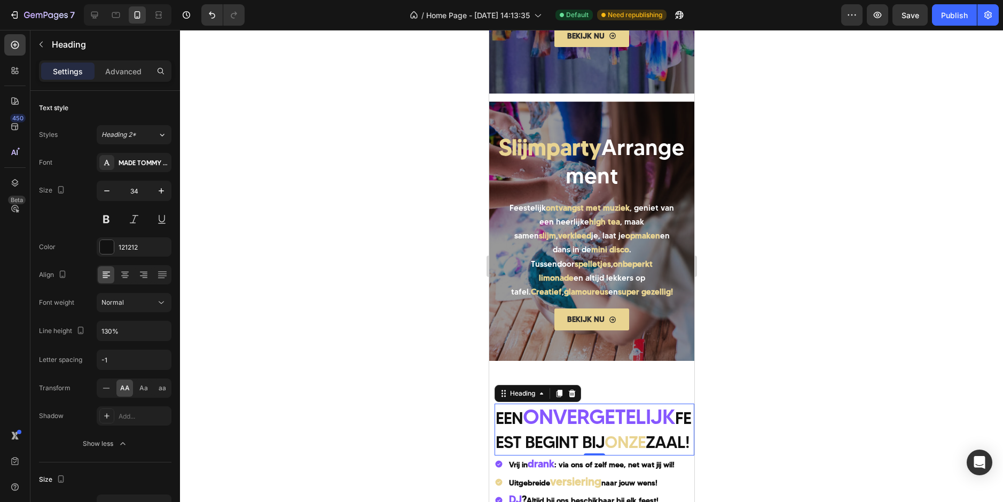
drag, startPoint x: 799, startPoint y: 388, endPoint x: 162, endPoint y: 378, distance: 636.7
click at [799, 388] on div at bounding box center [591, 266] width 823 height 472
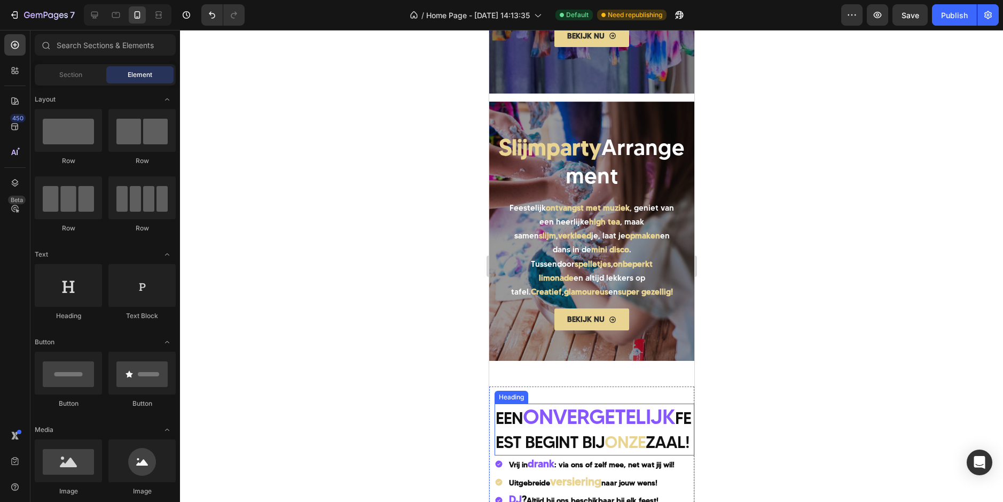
click at [561, 428] on span "onvergetelijk" at bounding box center [598, 416] width 152 height 26
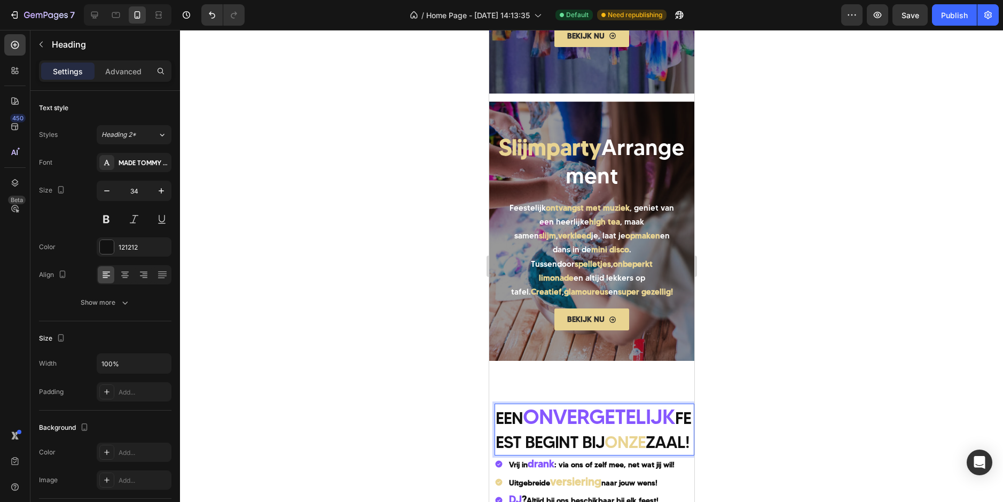
click at [559, 453] on p "Een onvergetelijk feest begint bij onze zaal!" at bounding box center [594, 428] width 198 height 49
click at [552, 418] on span "onvergetelijk" at bounding box center [598, 416] width 152 height 26
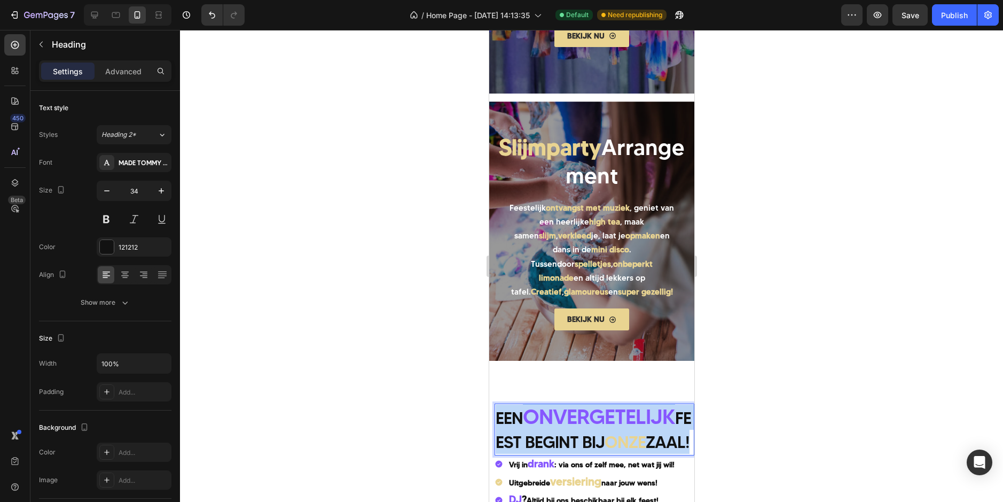
click at [552, 418] on span "onvergetelijk" at bounding box center [598, 416] width 152 height 26
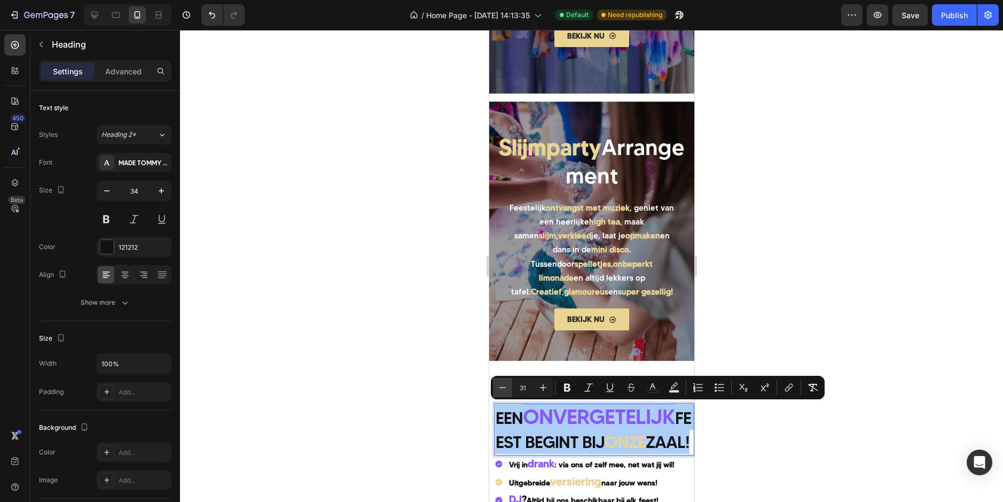
click at [505, 386] on icon "Editor contextual toolbar" at bounding box center [502, 387] width 11 height 11
click at [506, 386] on icon "Editor contextual toolbar" at bounding box center [502, 387] width 11 height 11
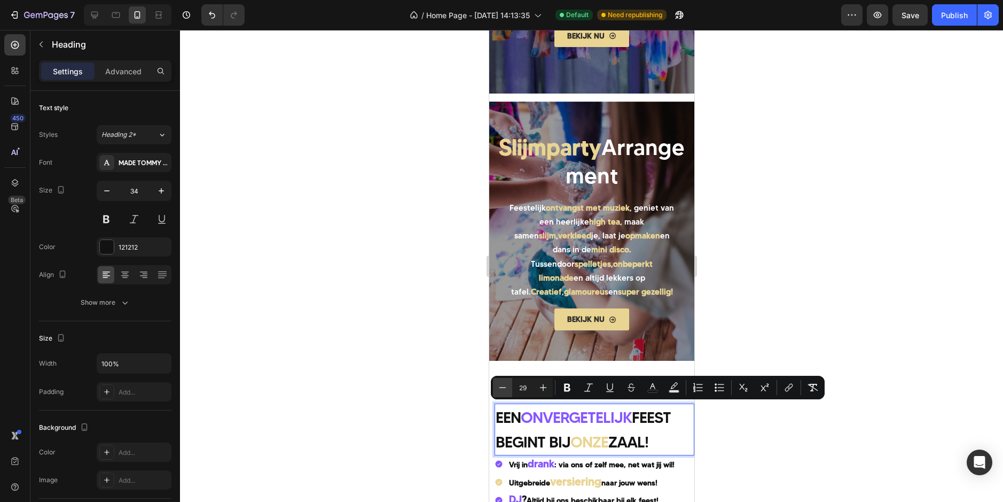
click at [506, 386] on icon "Editor contextual toolbar" at bounding box center [502, 387] width 11 height 11
type input "28"
click at [554, 418] on span "onvergetelijk" at bounding box center [574, 417] width 108 height 18
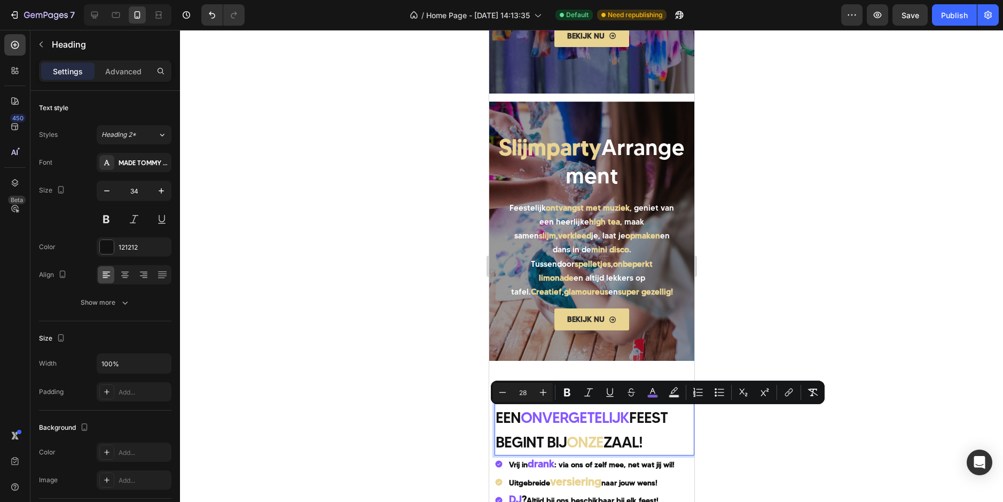
click at [547, 388] on icon "Editor contextual toolbar" at bounding box center [543, 392] width 11 height 11
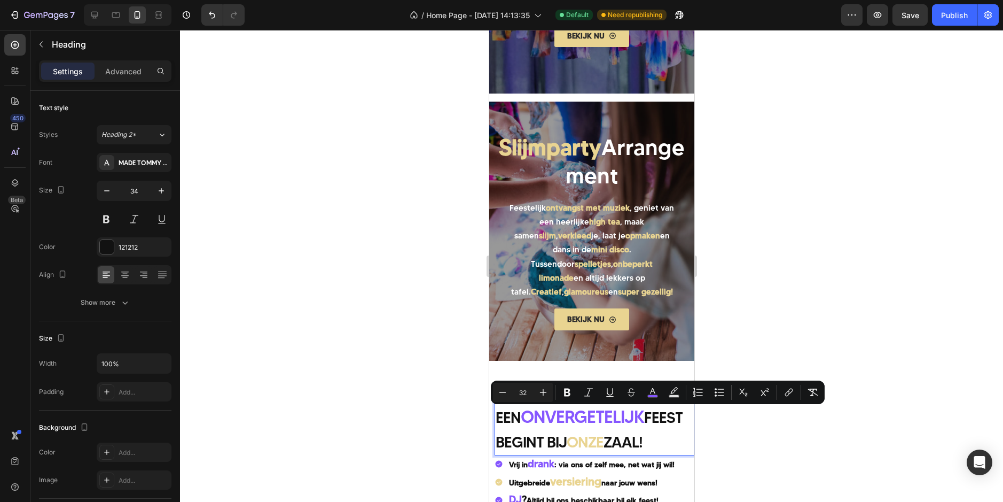
type input "33"
click at [603, 443] on span "onze" at bounding box center [584, 442] width 37 height 18
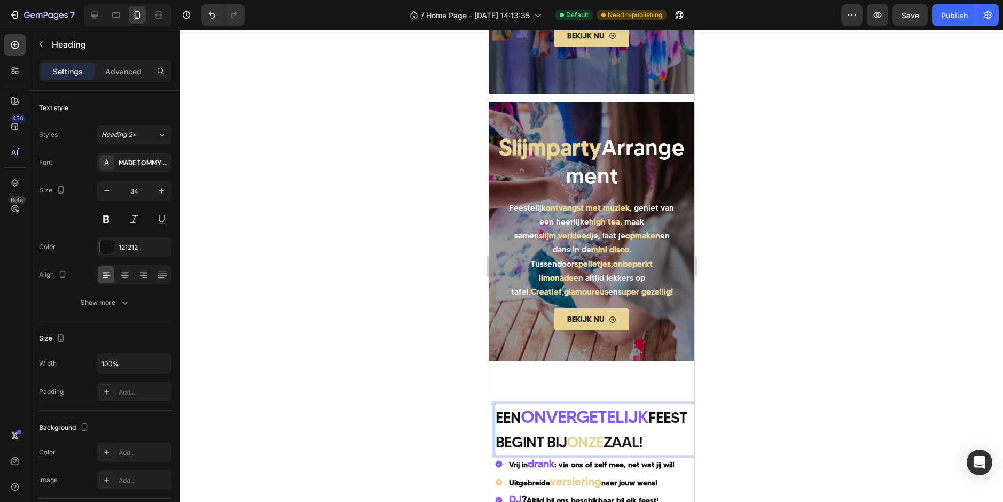
click at [603, 443] on span "onze" at bounding box center [584, 442] width 37 height 18
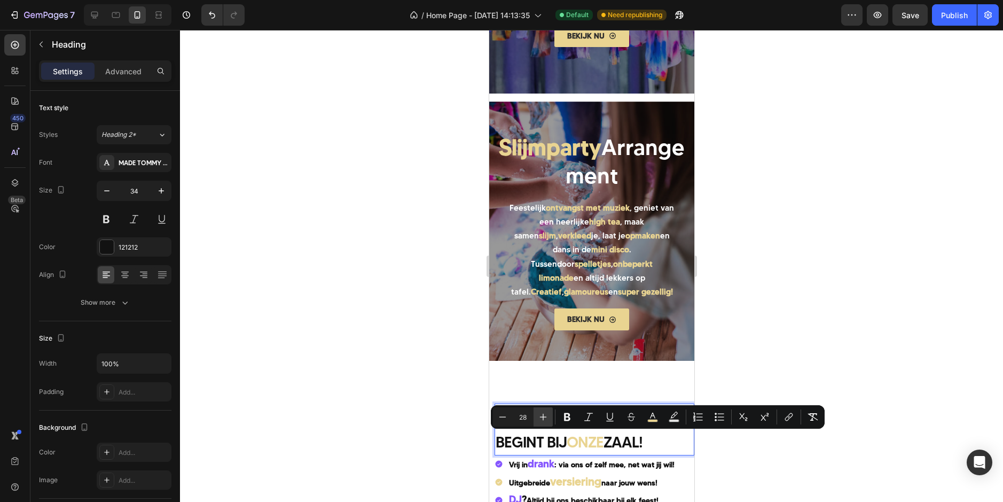
click at [541, 417] on icon "Editor contextual toolbar" at bounding box center [543, 416] width 7 height 7
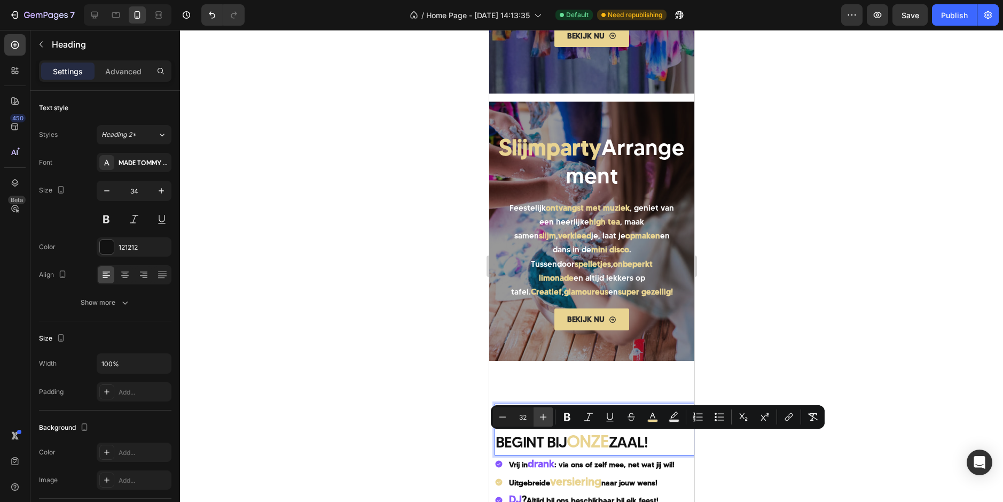
type input "33"
click at [841, 466] on div at bounding box center [591, 266] width 823 height 472
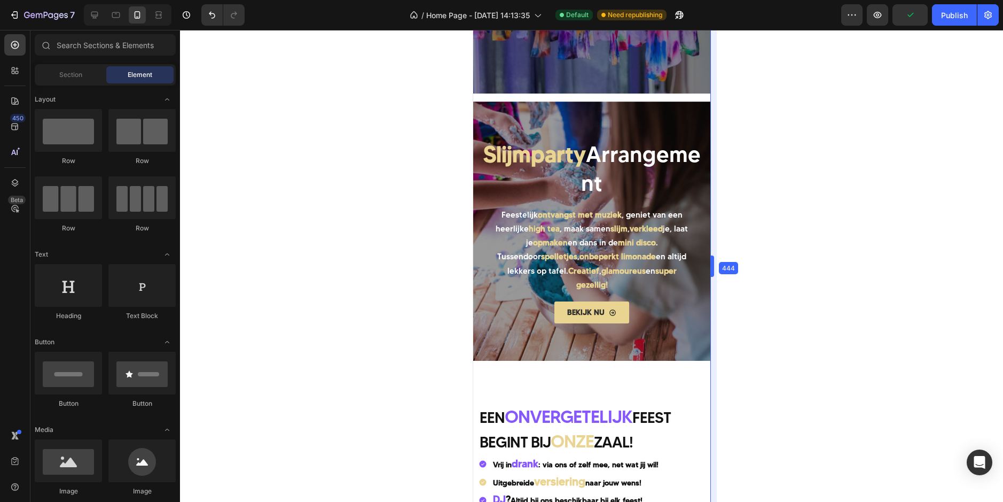
drag, startPoint x: 698, startPoint y: 263, endPoint x: 729, endPoint y: 264, distance: 31.0
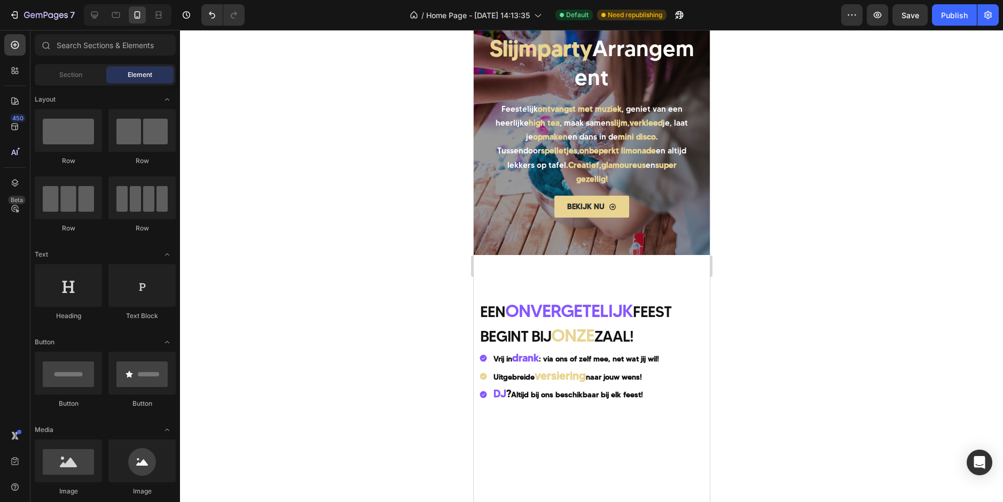
scroll to position [1142, 0]
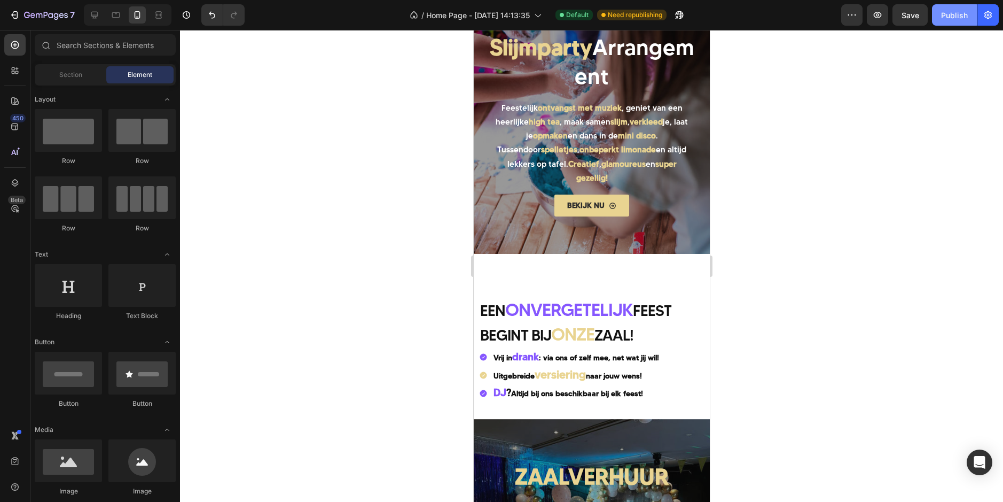
click at [952, 13] on div "Publish" at bounding box center [954, 15] width 27 height 11
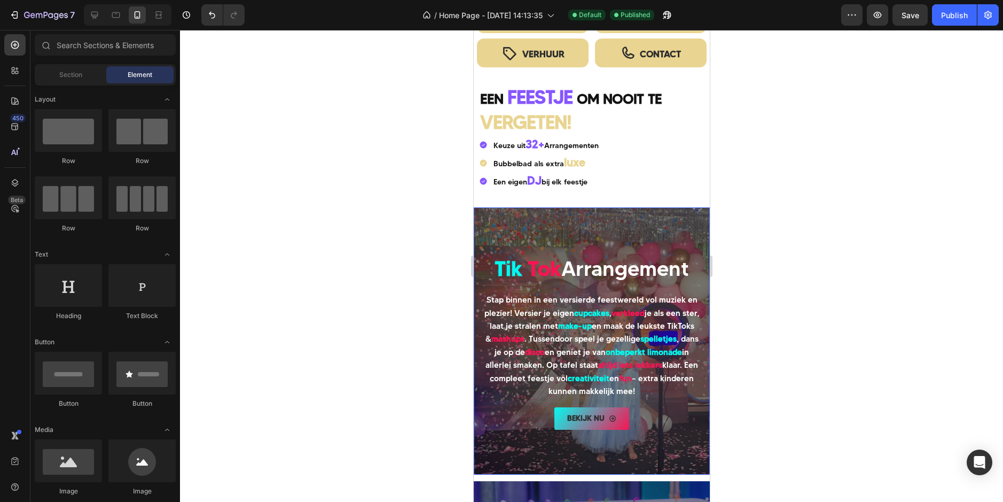
scroll to position [288, 0]
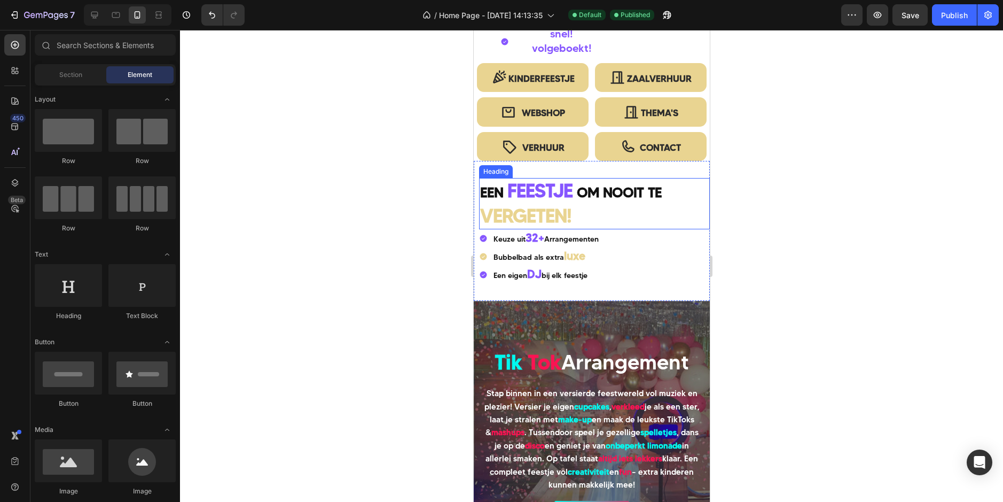
click at [596, 197] on strong "OM" at bounding box center [587, 192] width 22 height 17
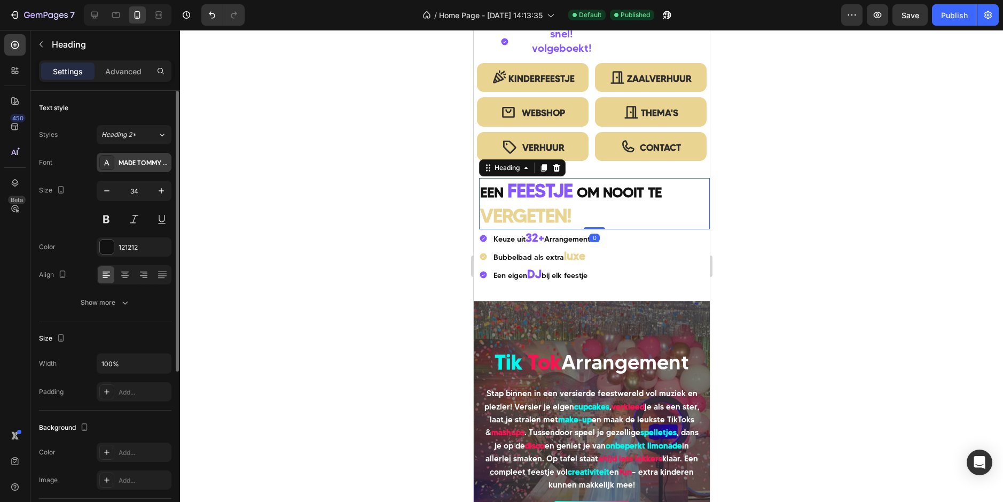
click at [121, 162] on div "MADE TOMMY Medium_PERSONAL USE" at bounding box center [144, 163] width 50 height 10
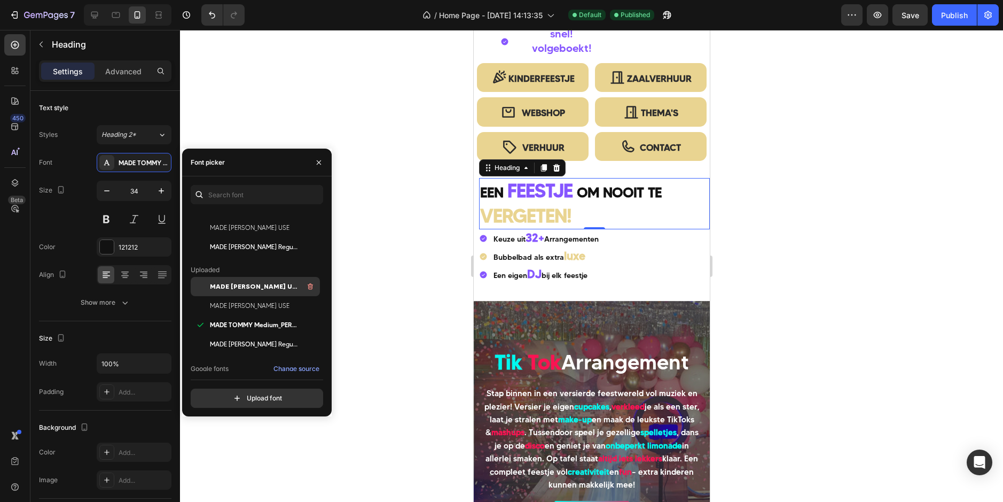
scroll to position [53, 0]
click at [386, 287] on div at bounding box center [591, 266] width 823 height 472
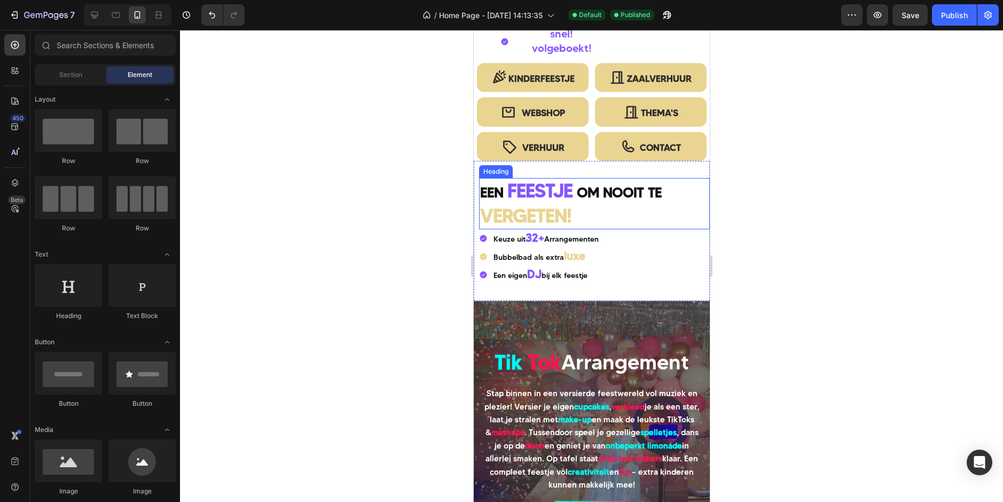
click at [541, 203] on h2 "EEN FEESTJE OM NOOIT TE VERGETEN!" at bounding box center [594, 203] width 231 height 51
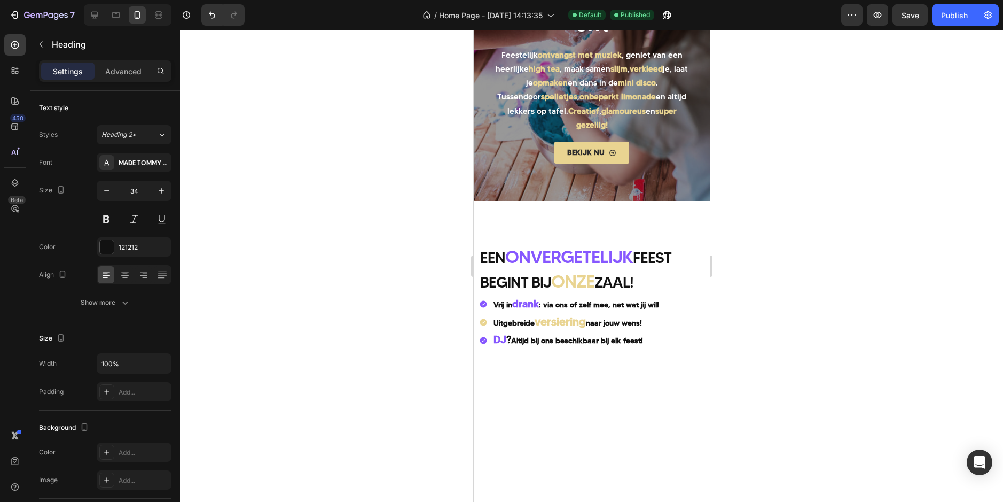
scroll to position [1196, 0]
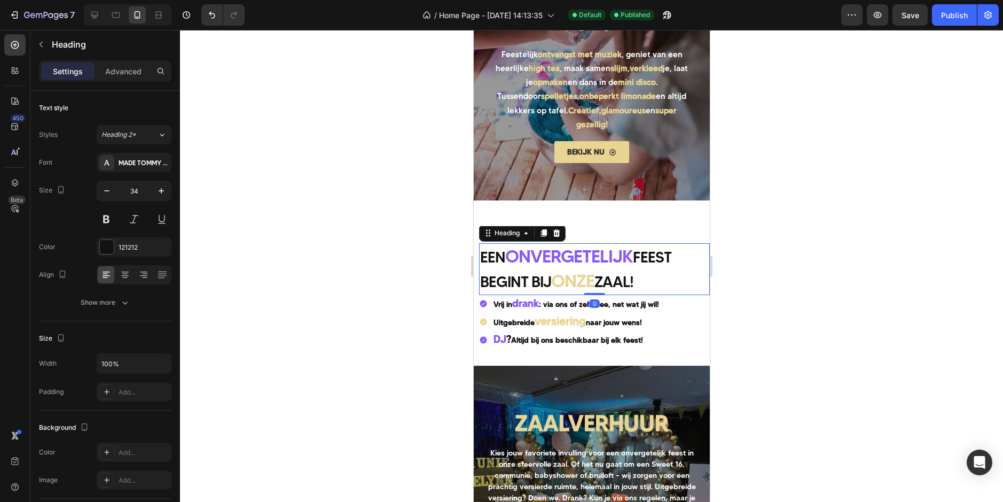
click at [553, 274] on span "feest begint bij" at bounding box center [575, 269] width 191 height 43
click at [571, 276] on span "onze" at bounding box center [572, 280] width 43 height 21
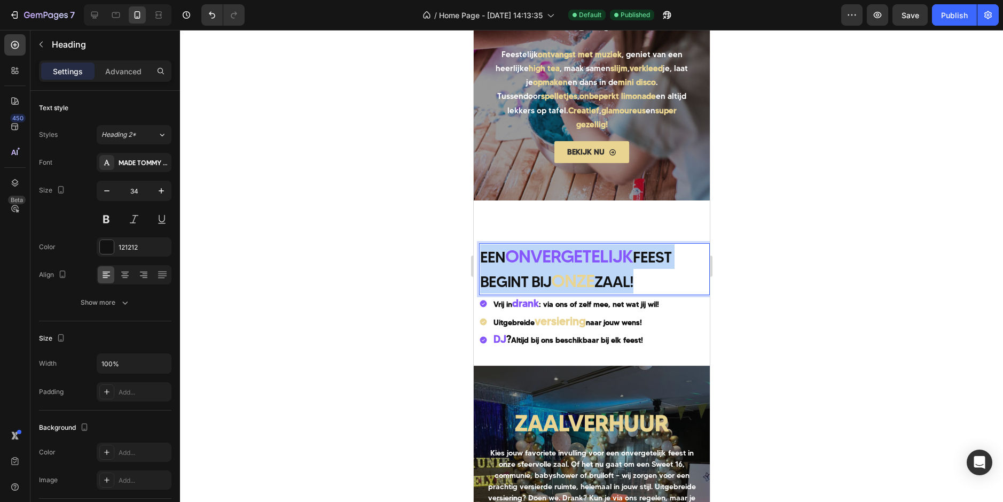
click at [571, 276] on span "onze" at bounding box center [572, 280] width 43 height 21
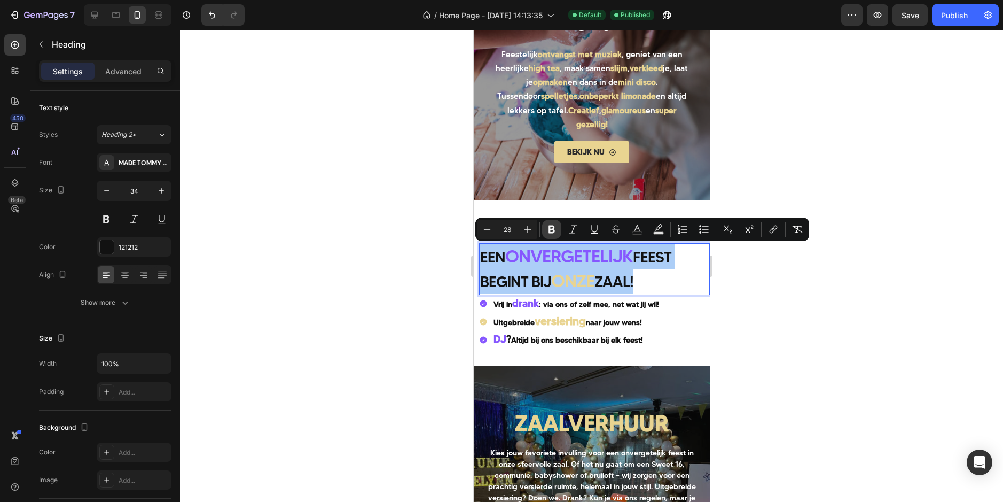
click at [547, 230] on icon "Editor contextual toolbar" at bounding box center [551, 229] width 11 height 11
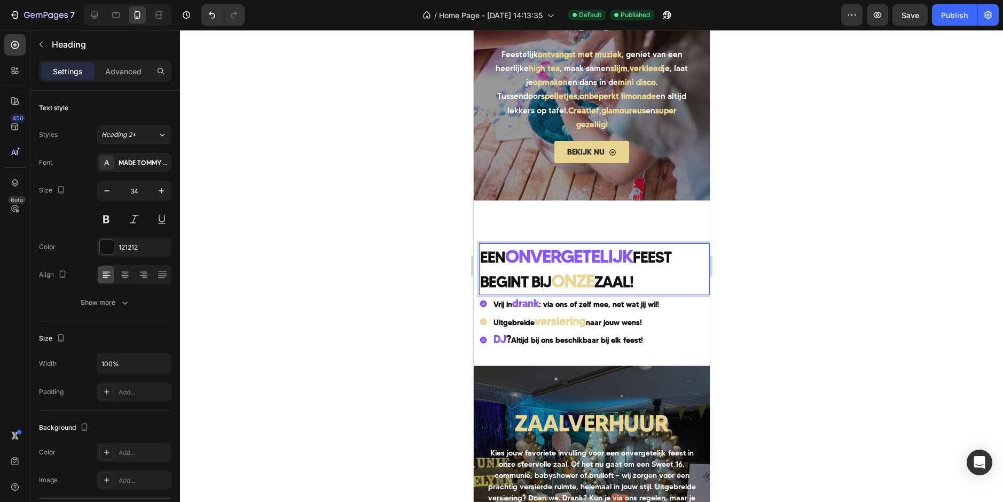
click at [354, 248] on div at bounding box center [591, 266] width 823 height 472
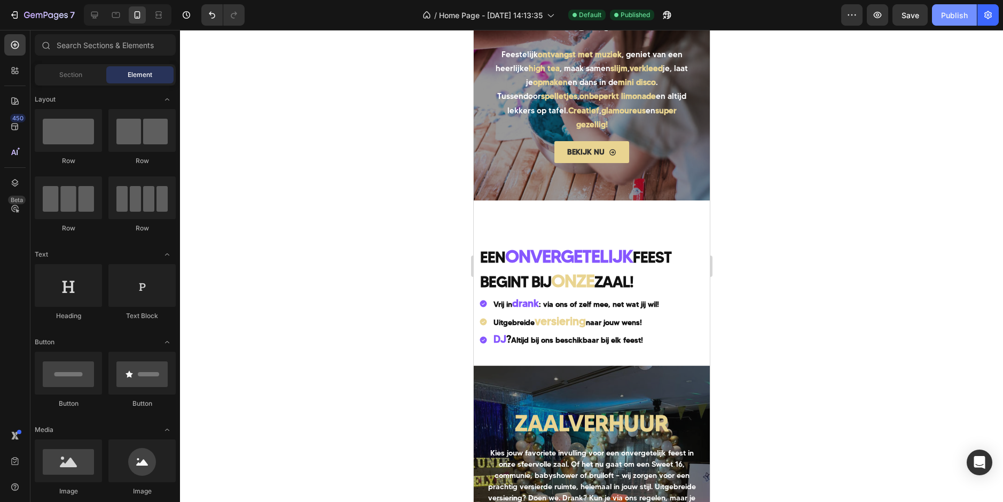
click at [957, 18] on div "Publish" at bounding box center [954, 15] width 27 height 11
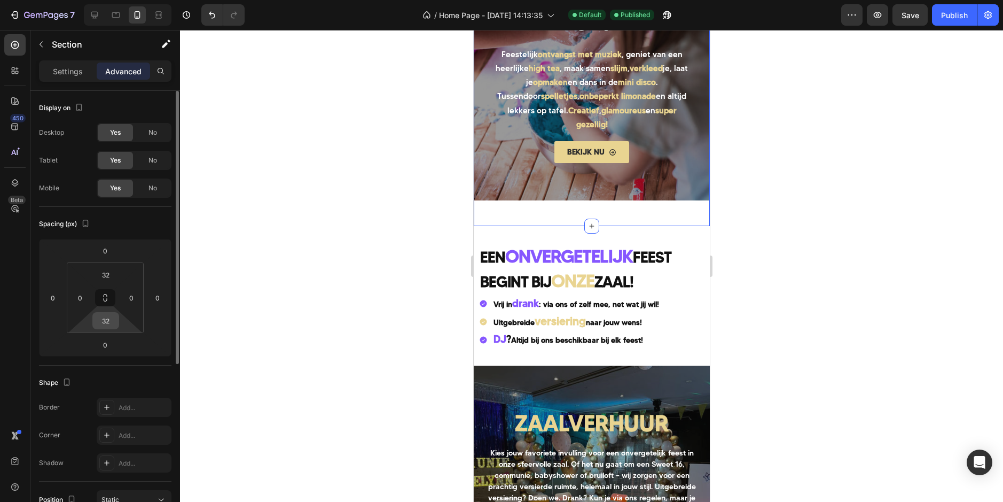
click at [104, 325] on input "32" at bounding box center [105, 320] width 21 height 16
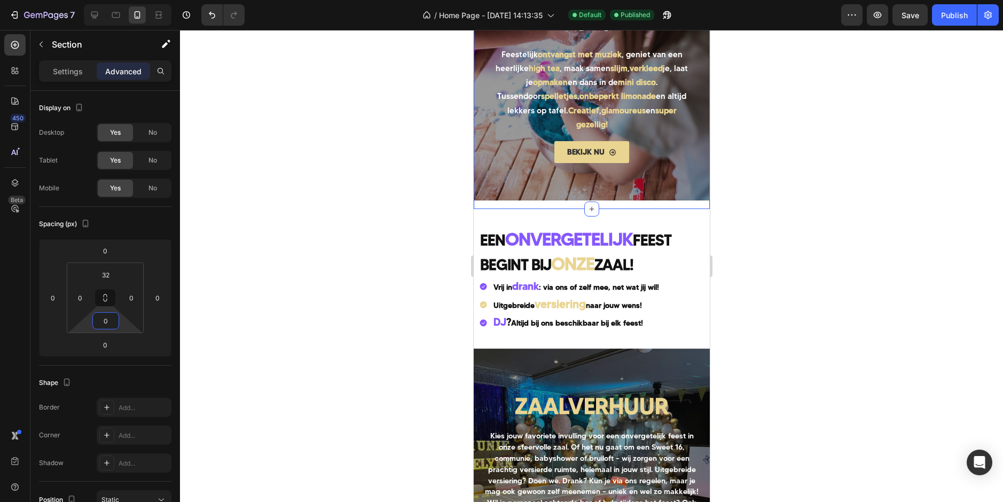
type input "0"
click at [411, 236] on div at bounding box center [591, 266] width 823 height 472
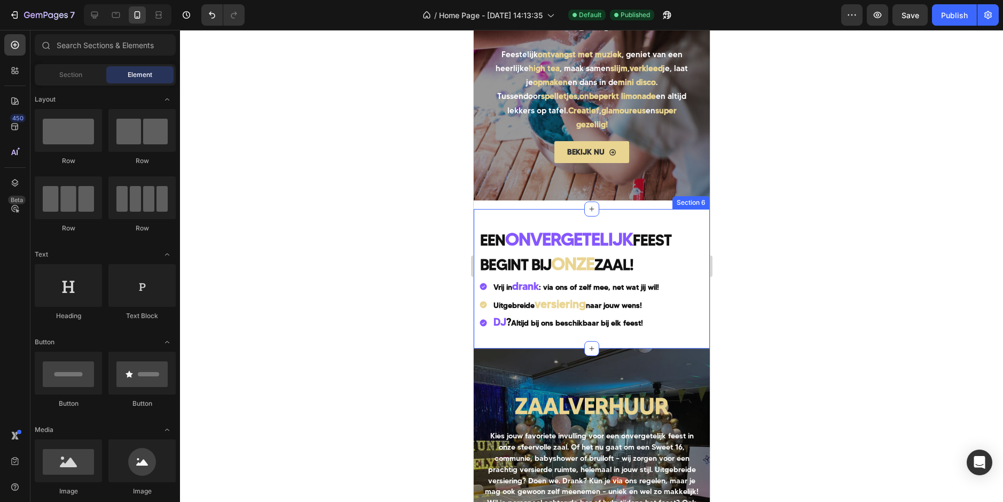
click at [543, 214] on div "Een onvergetelijk feest begint bij onze zaal! Heading ⁠⁠⁠⁠⁠⁠⁠ Een onvergetelijk…" at bounding box center [591, 278] width 236 height 139
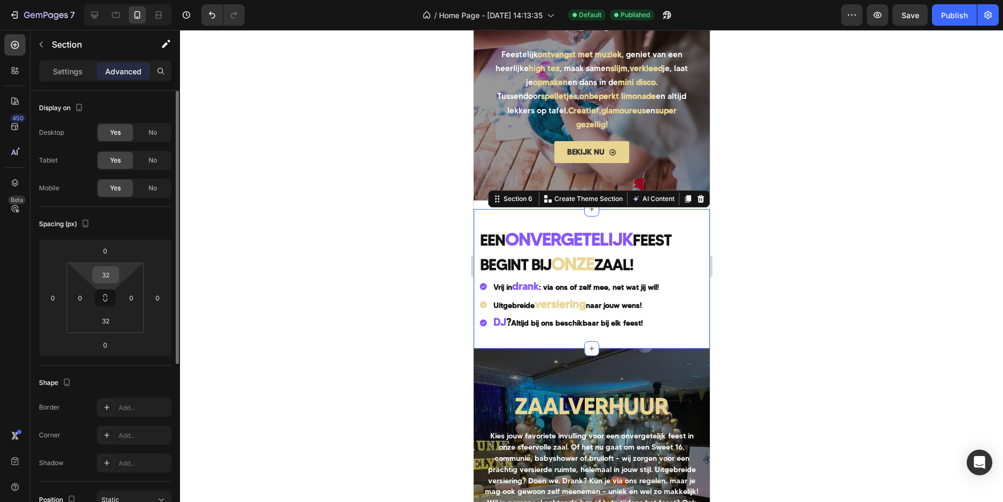
click at [110, 274] on input "32" at bounding box center [105, 275] width 21 height 16
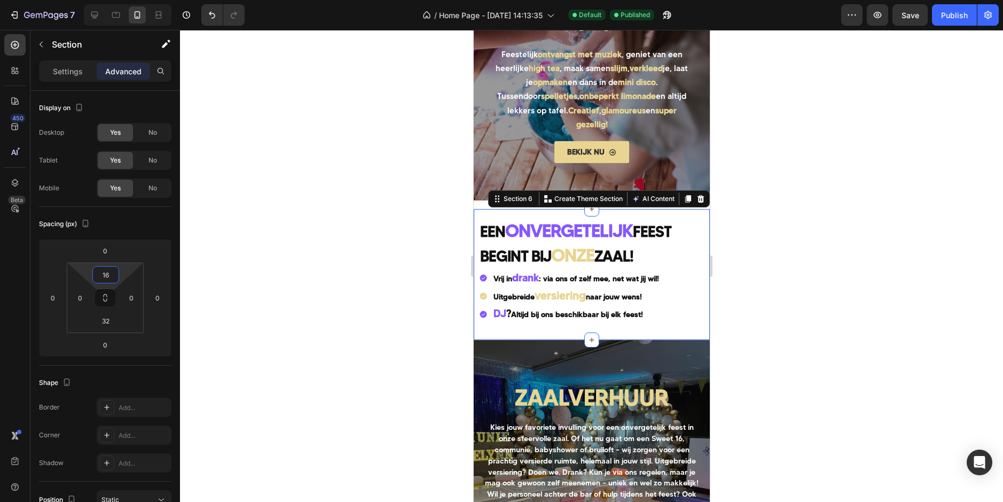
type input "16"
click at [337, 257] on div at bounding box center [591, 266] width 823 height 472
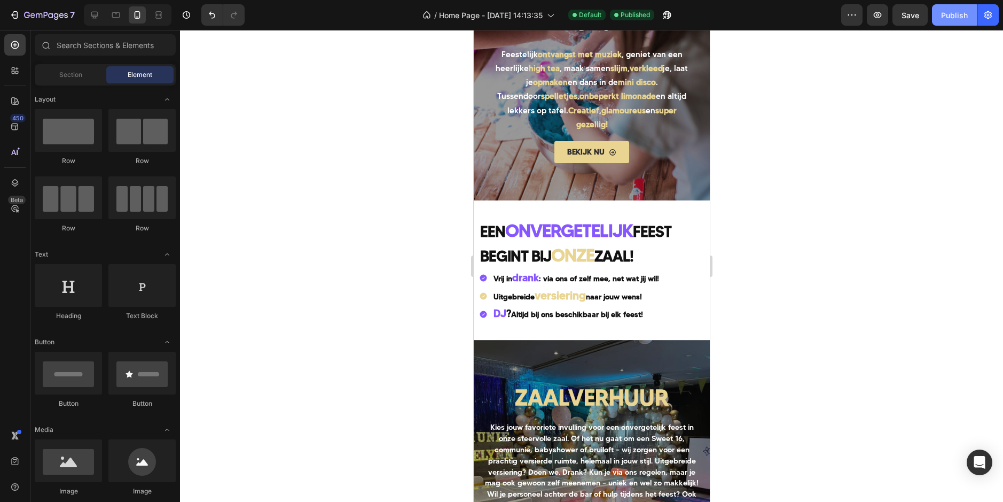
click at [949, 14] on div "Publish" at bounding box center [954, 15] width 27 height 11
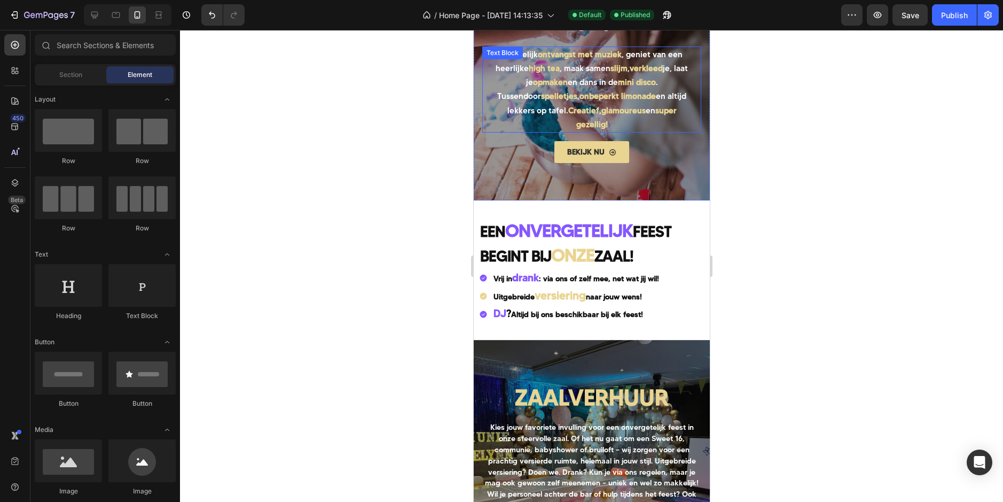
click at [597, 87] on span "en dans in de" at bounding box center [592, 82] width 50 height 10
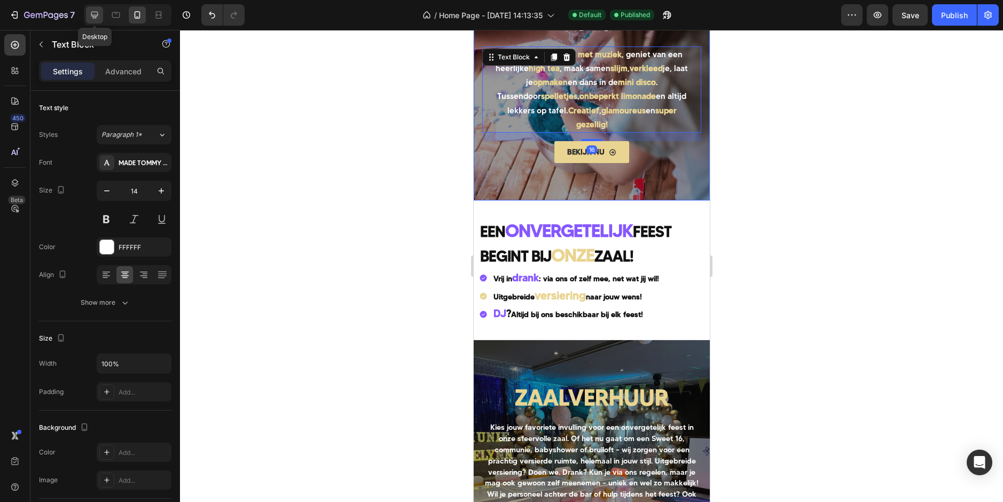
click at [95, 12] on icon at bounding box center [94, 15] width 7 height 7
type input "16"
